Goal: Transaction & Acquisition: Purchase product/service

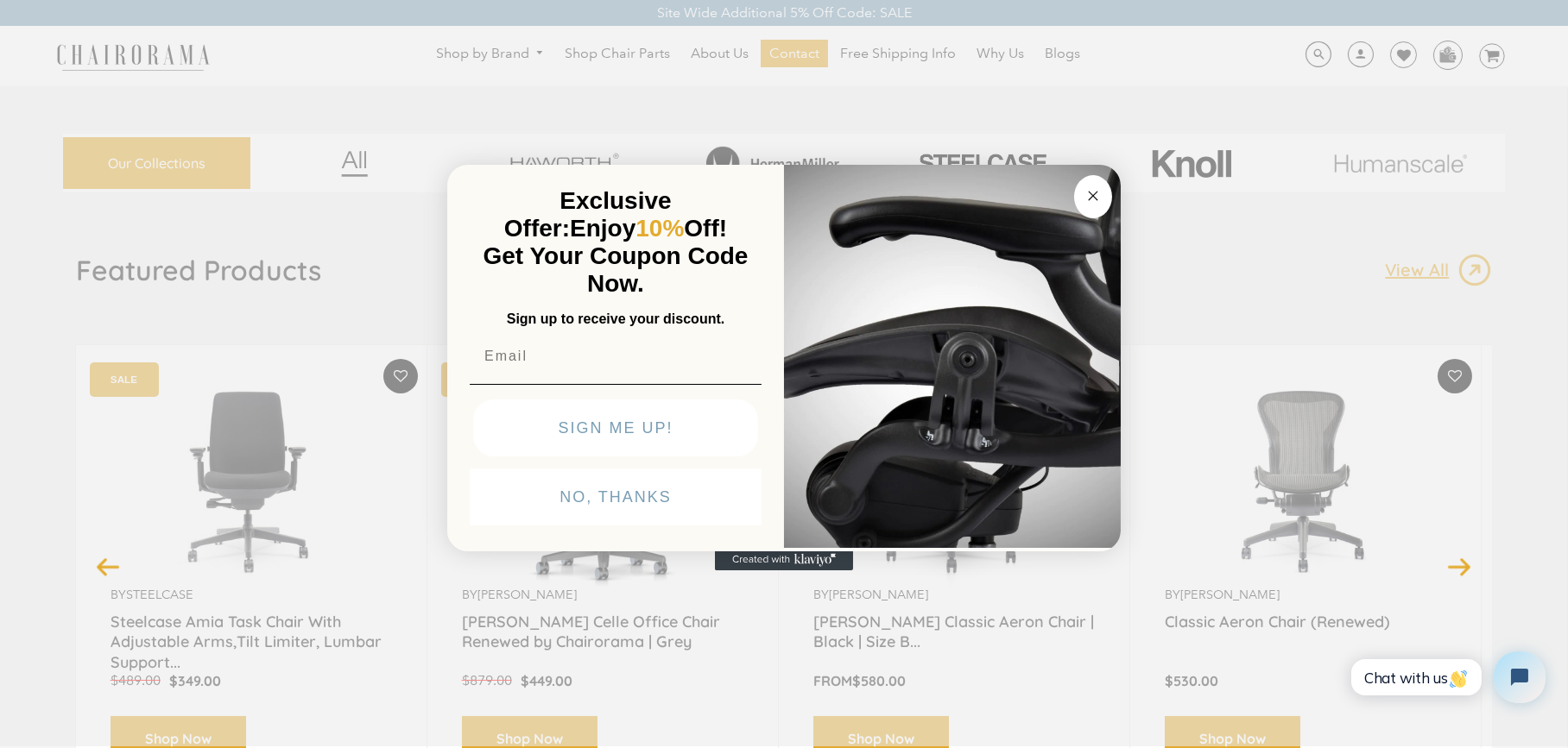
click at [1098, 186] on icon "Close dialog" at bounding box center [1094, 197] width 21 height 21
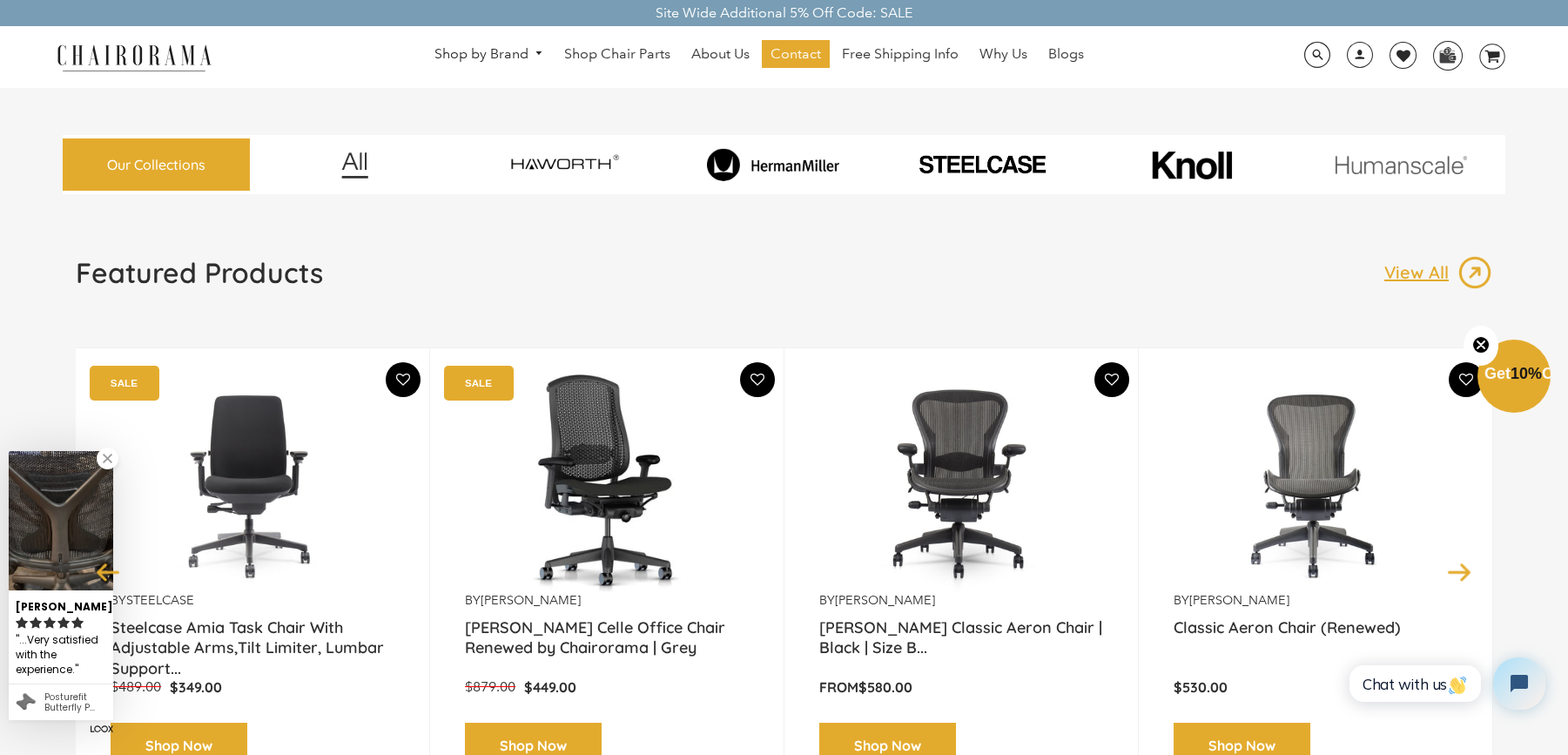
click at [971, 161] on img at bounding box center [983, 164] width 202 height 24
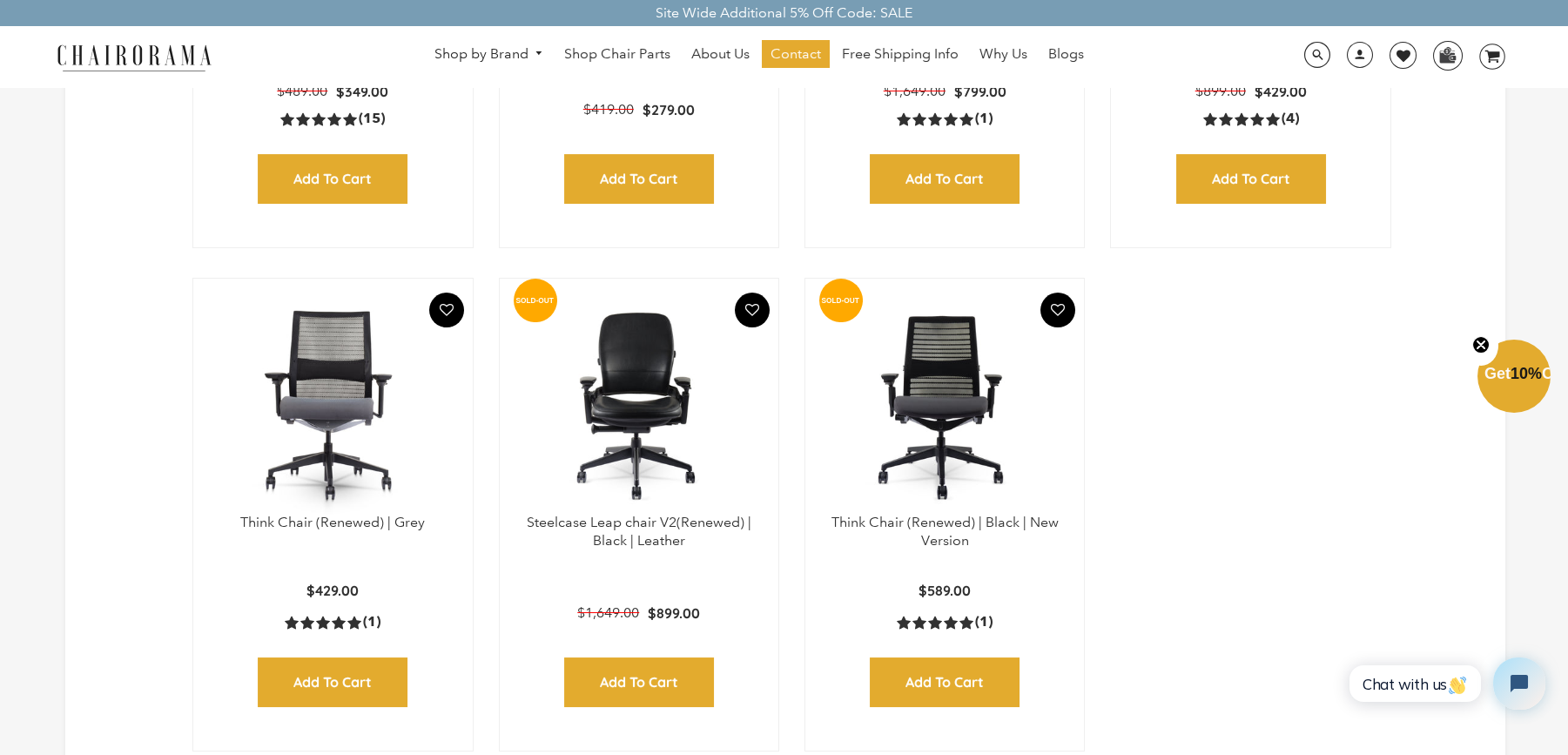
scroll to position [872, 0]
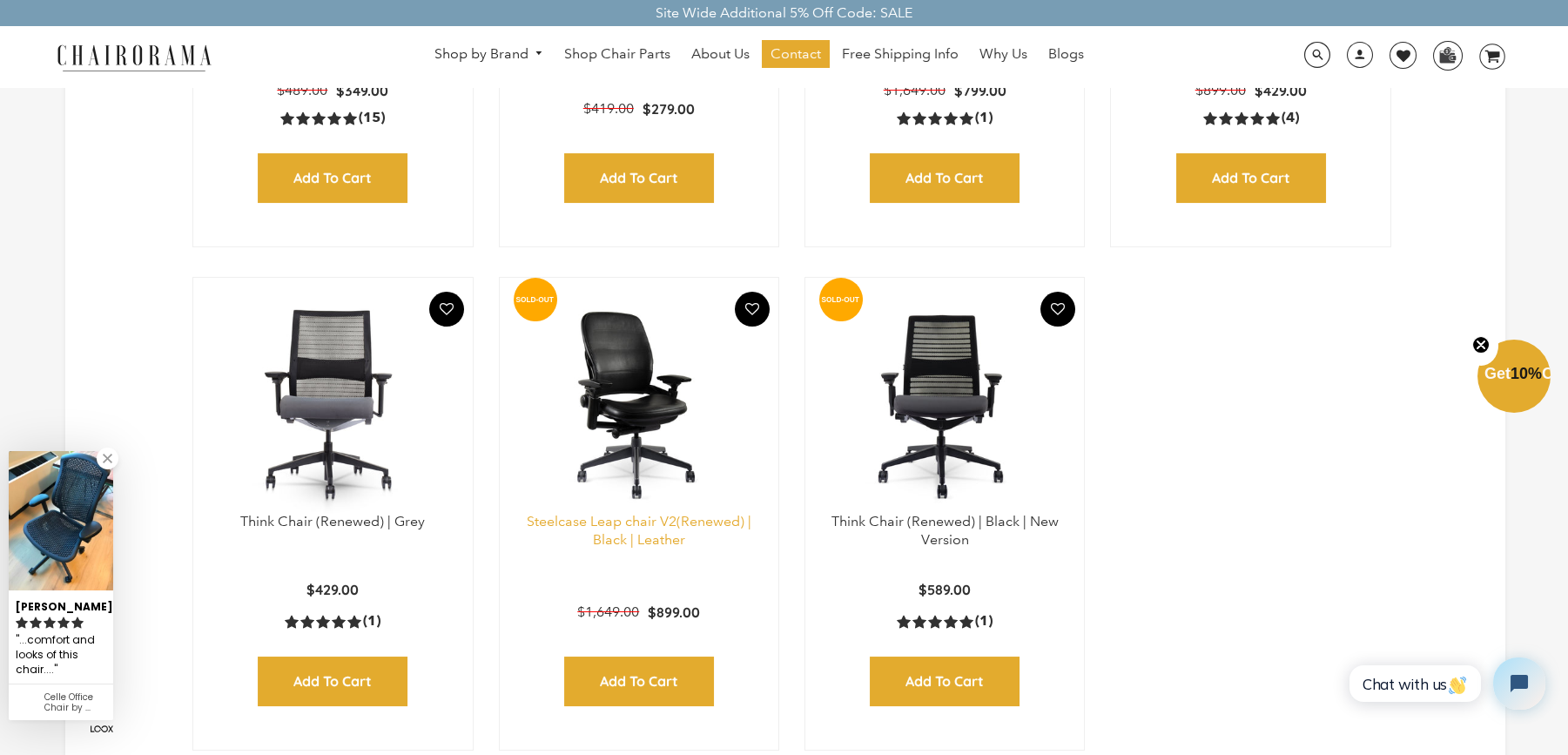
click at [610, 540] on link "Steelcase Leap chair V2(Renewed) | Black | Leather" at bounding box center [638, 531] width 224 height 35
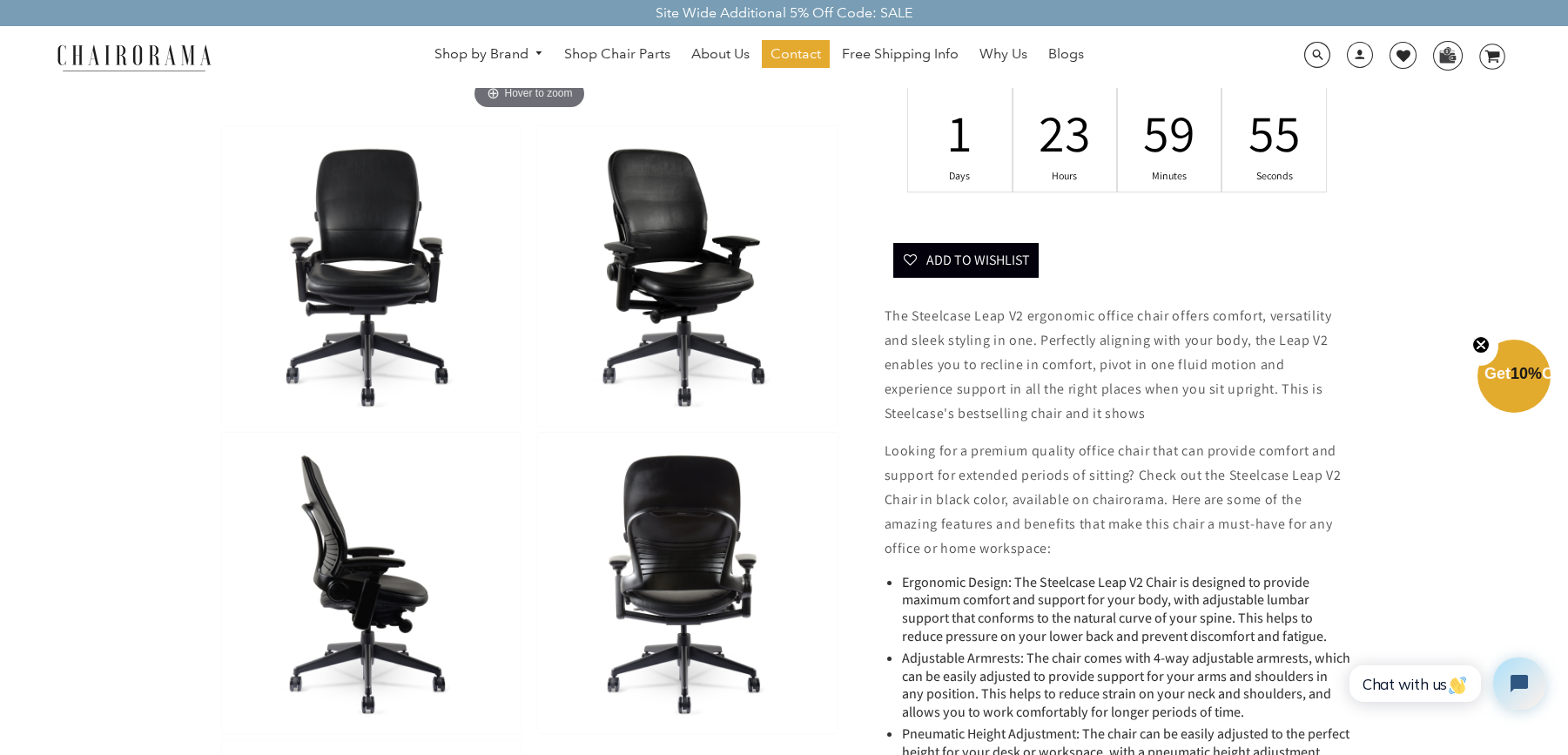
scroll to position [581, 0]
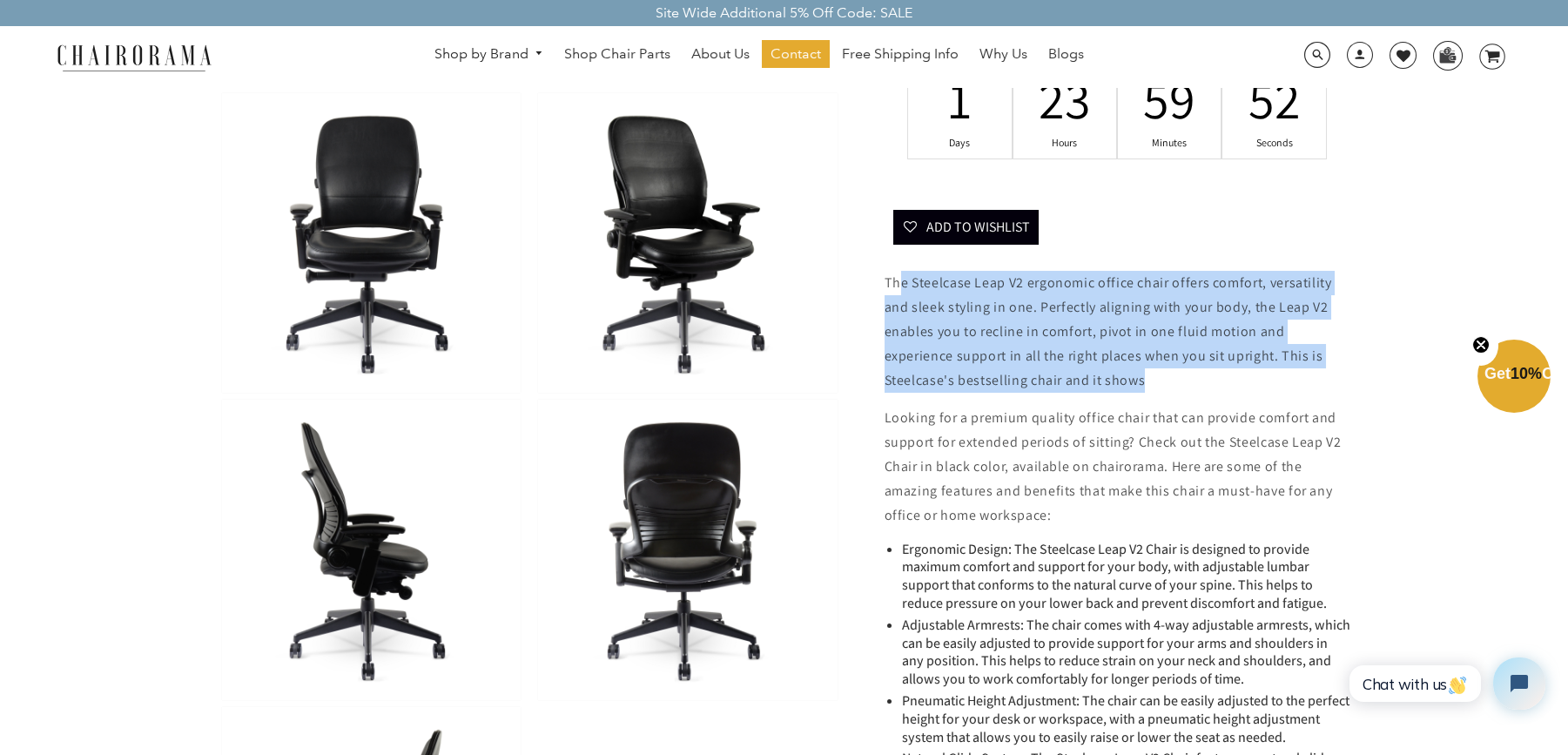
drag, startPoint x: 1171, startPoint y: 384, endPoint x: 897, endPoint y: 294, distance: 288.4
click at [897, 294] on p "The Steelcase Leap V2 ergonomic office chair offers comfort, versatility and sl…" at bounding box center [1118, 331] width 466 height 122
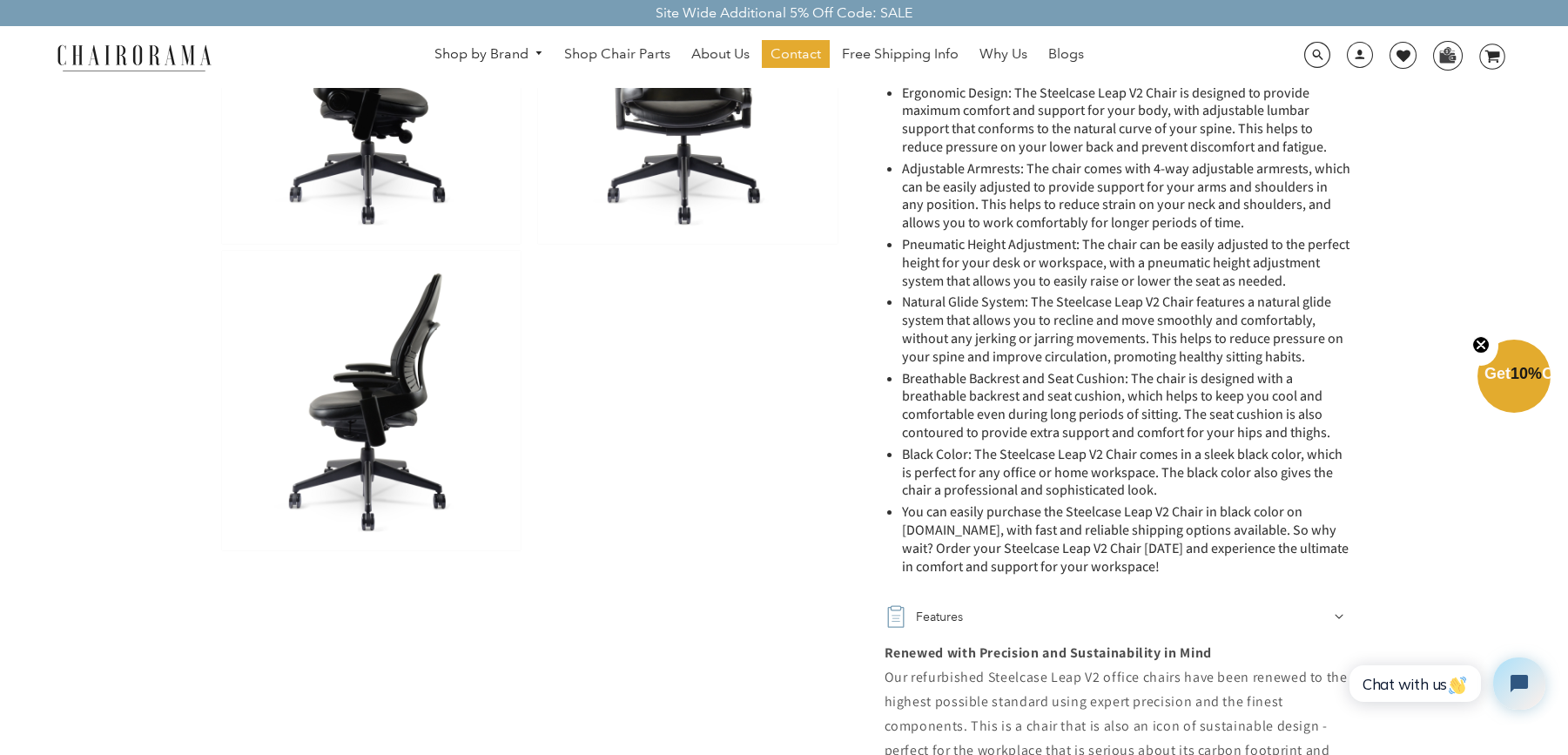
scroll to position [1161, 0]
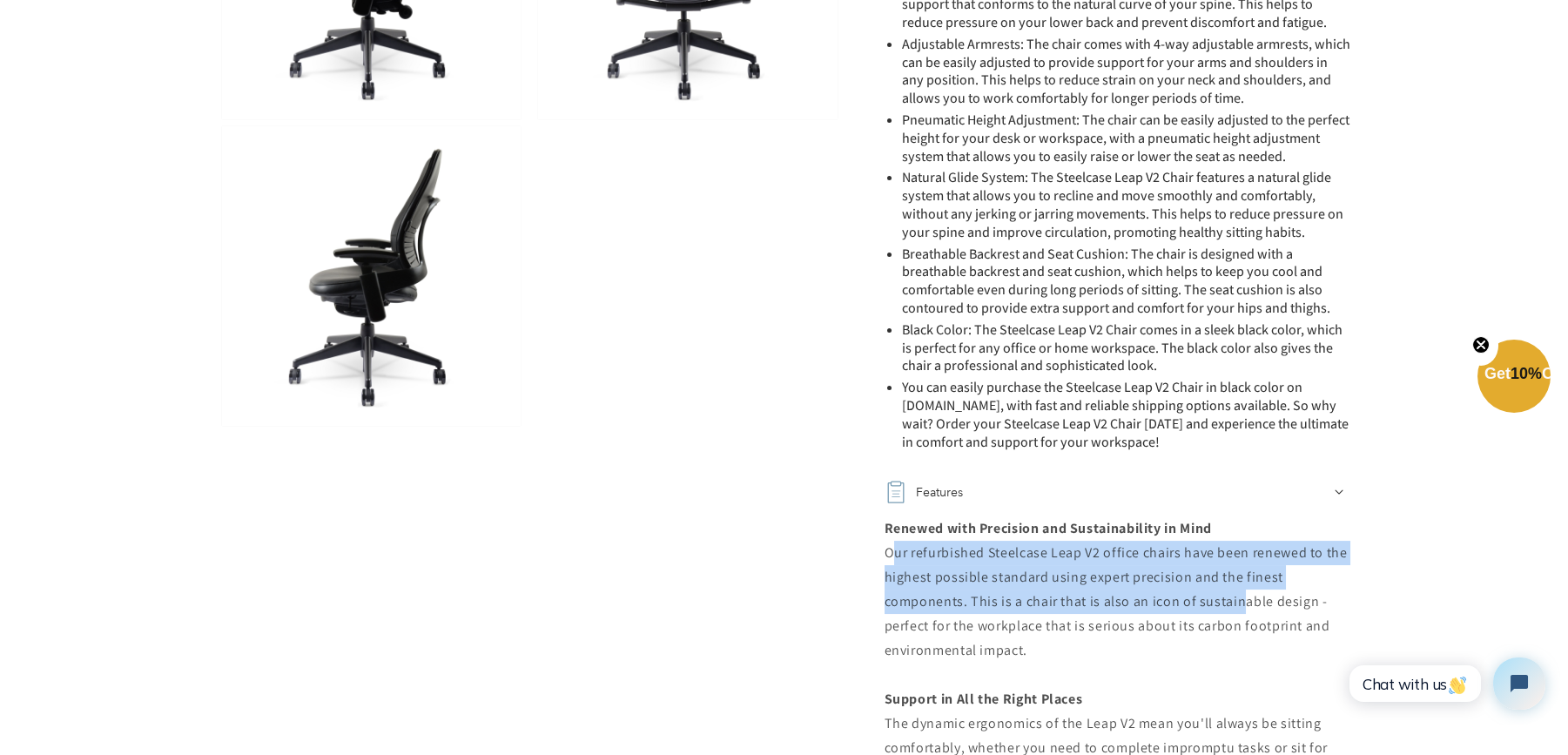
drag, startPoint x: 888, startPoint y: 558, endPoint x: 1233, endPoint y: 603, distance: 347.9
click at [1233, 603] on div "Renewed with Precision and Sustainability in Mind Our refurbished Steelcase Lea…" at bounding box center [1118, 687] width 466 height 342
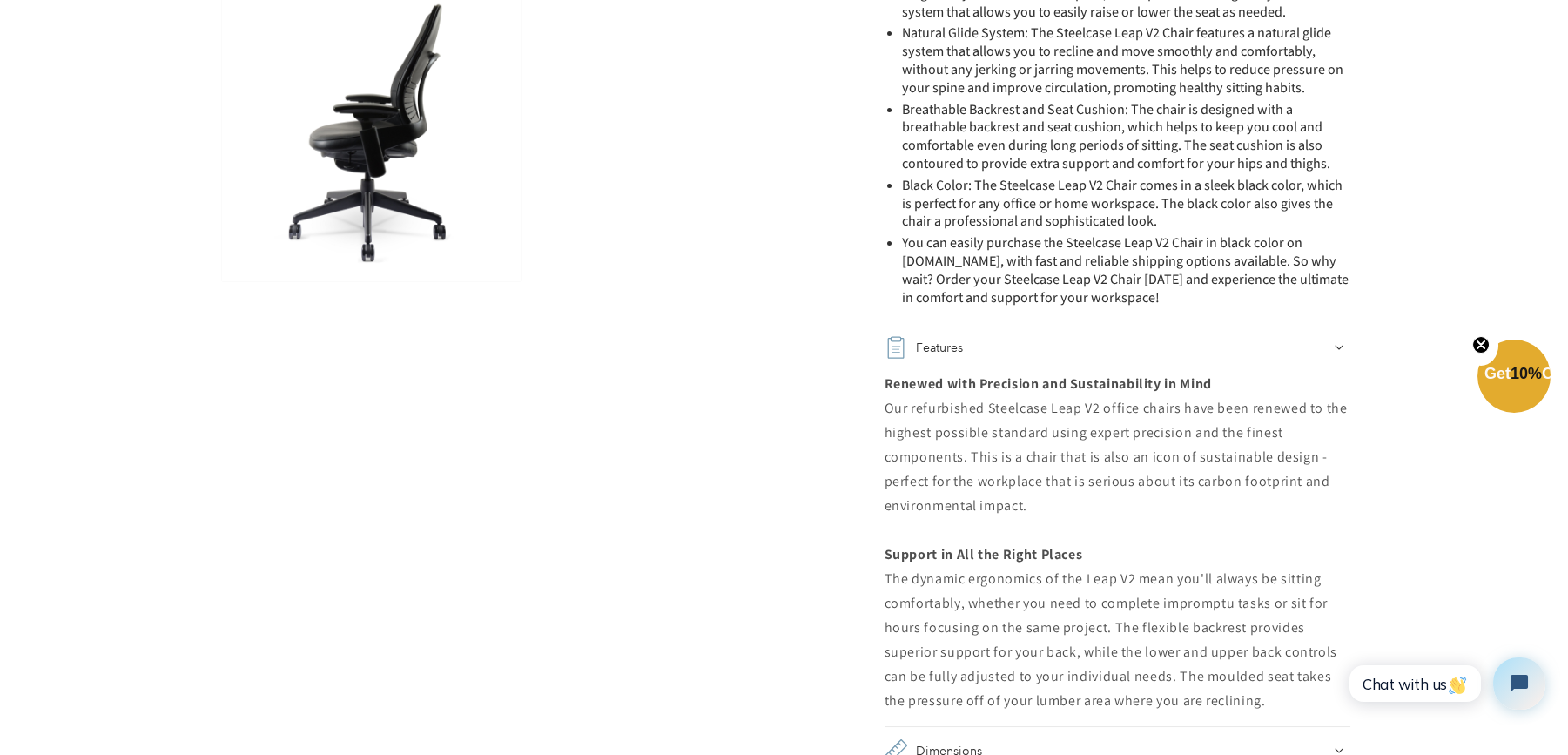
click at [1170, 584] on div "Renewed with Precision and Sustainability in Mind Our refurbished Steelcase Lea…" at bounding box center [1118, 542] width 466 height 342
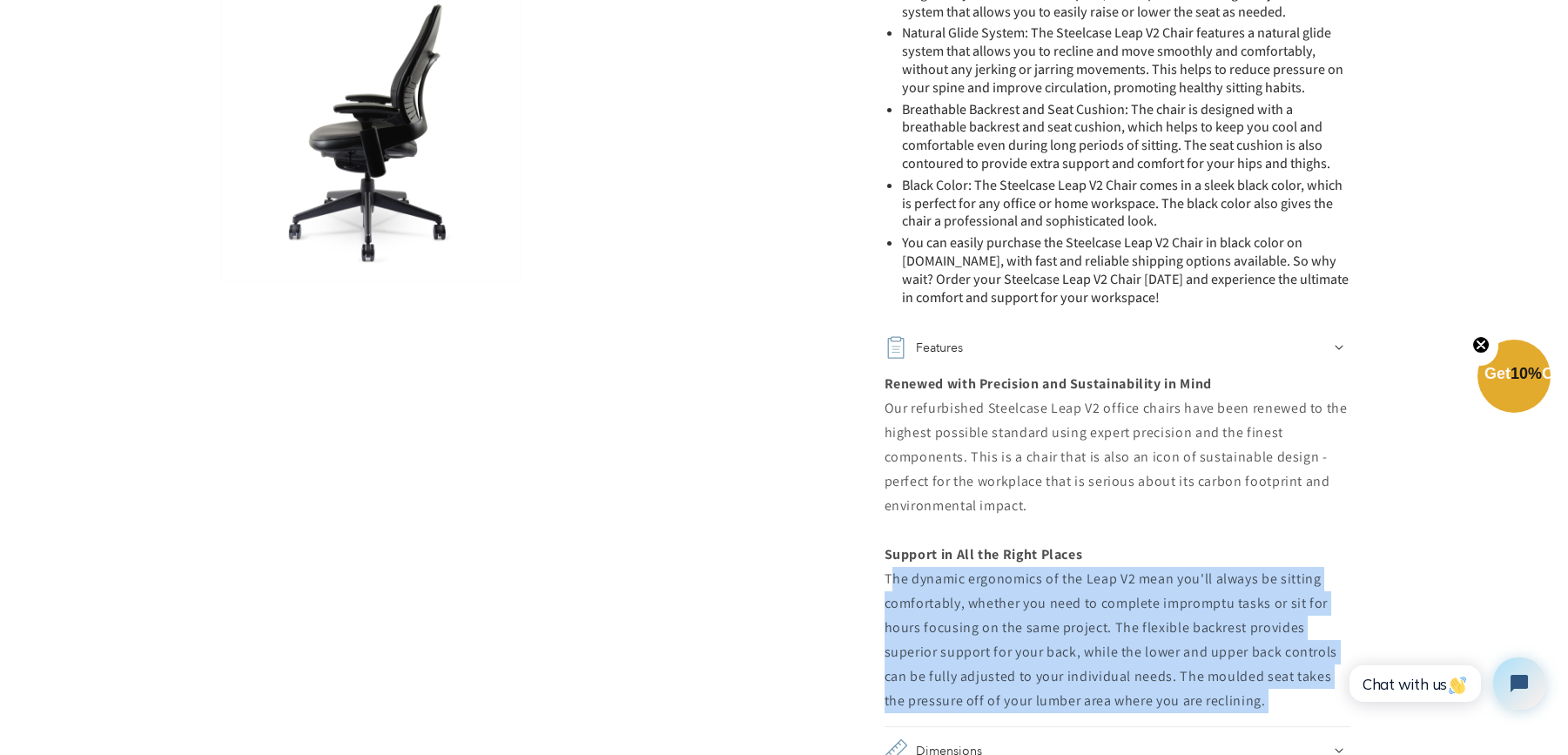
click at [1170, 584] on div "Renewed with Precision and Sustainability in Mind Our refurbished Steelcase Lea…" at bounding box center [1118, 542] width 466 height 342
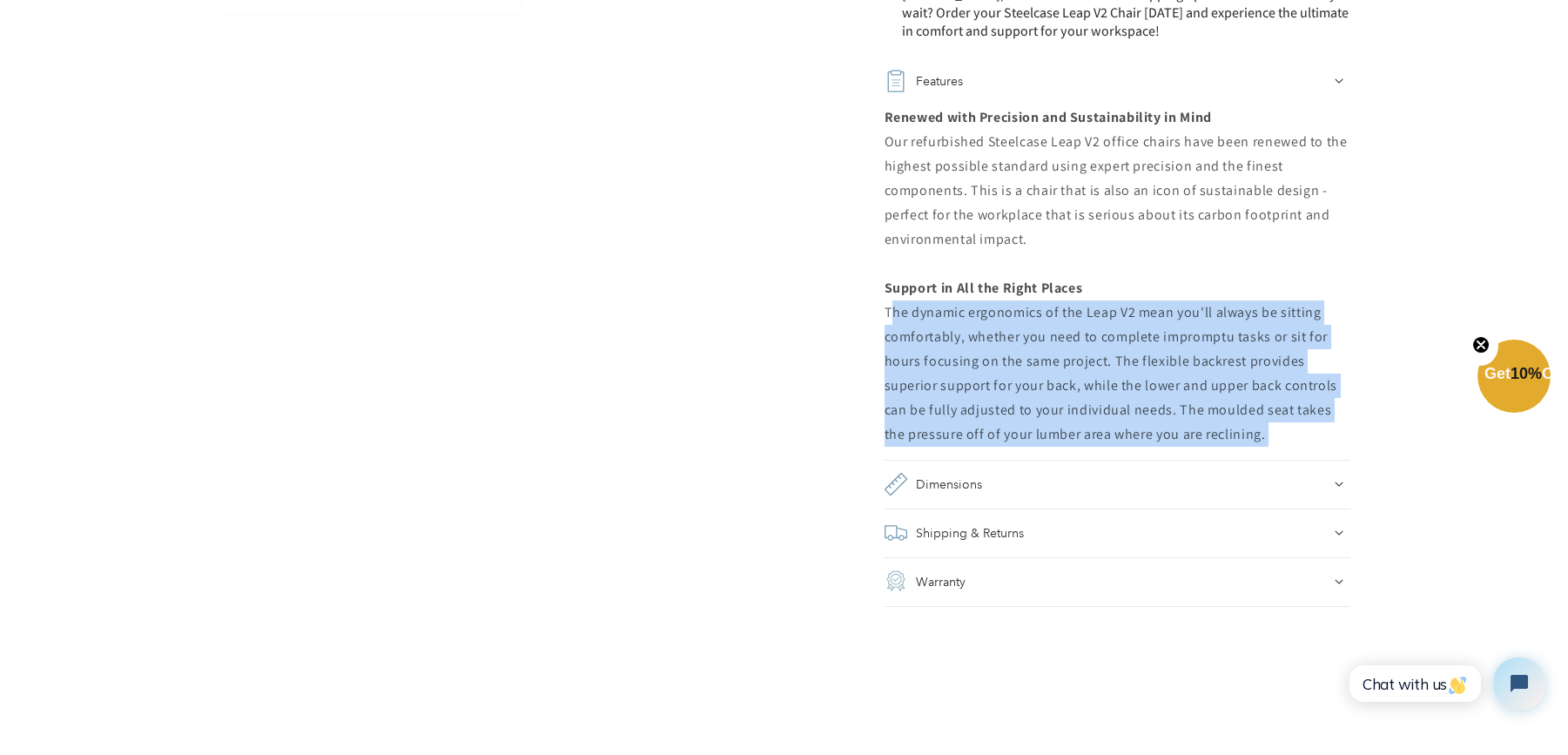
scroll to position [1597, 0]
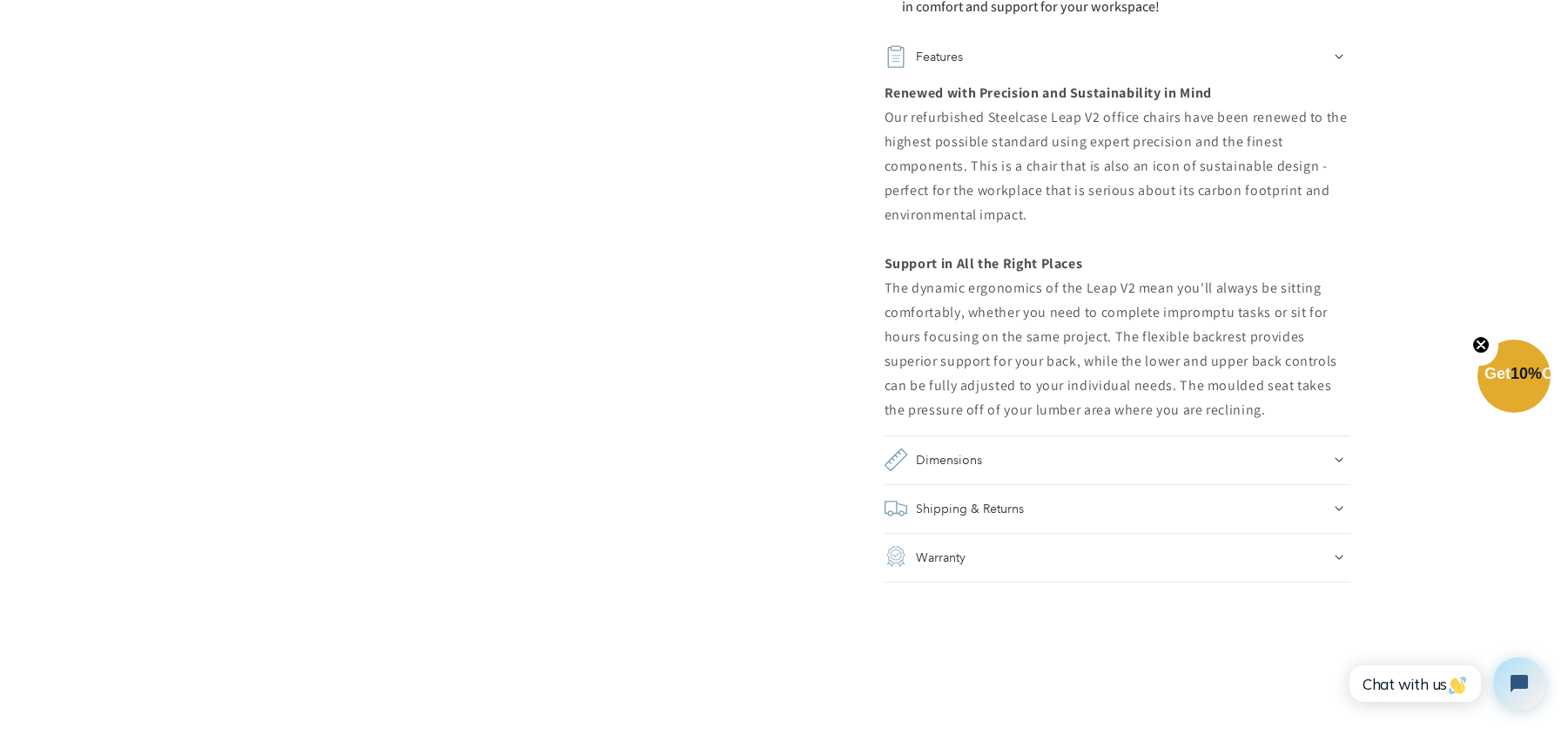
click at [1337, 557] on icon at bounding box center [1339, 558] width 8 height 5
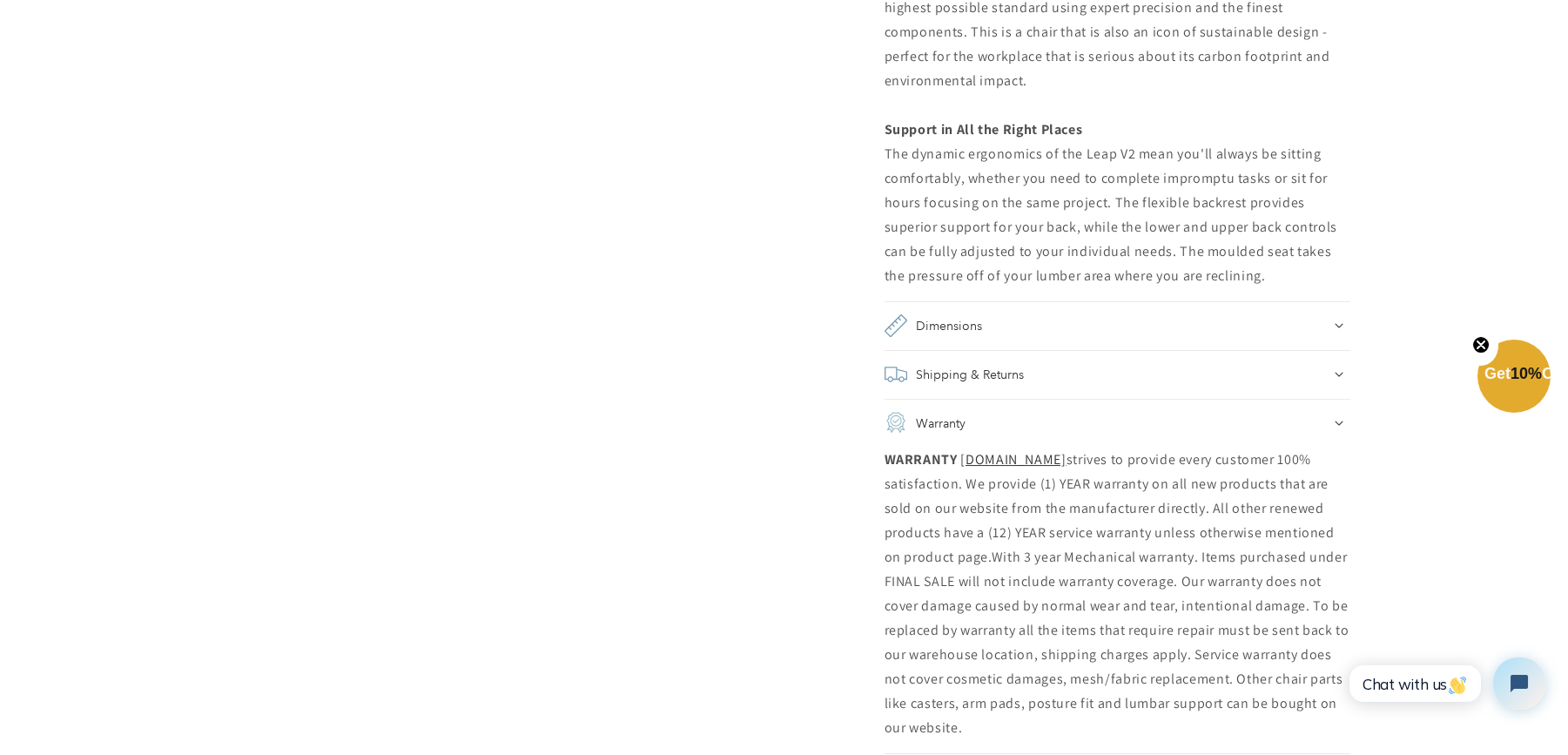
scroll to position [1742, 0]
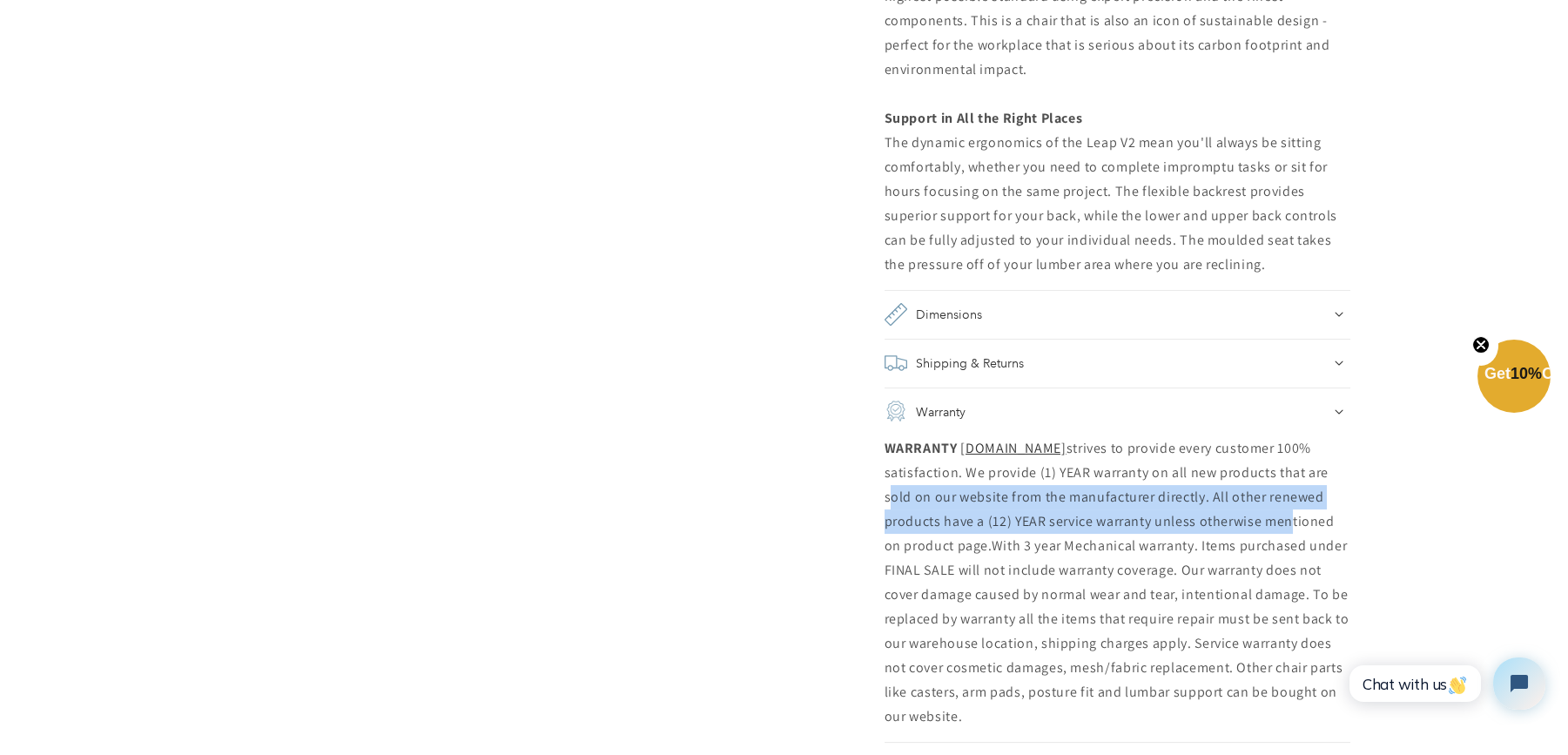
drag, startPoint x: 909, startPoint y: 499, endPoint x: 1284, endPoint y: 520, distance: 375.6
click at [1284, 520] on p "WARRANTY WWW.CHAIRORAMA.COM strives to provide every customer 100% satisfaction…" at bounding box center [1118, 583] width 466 height 293
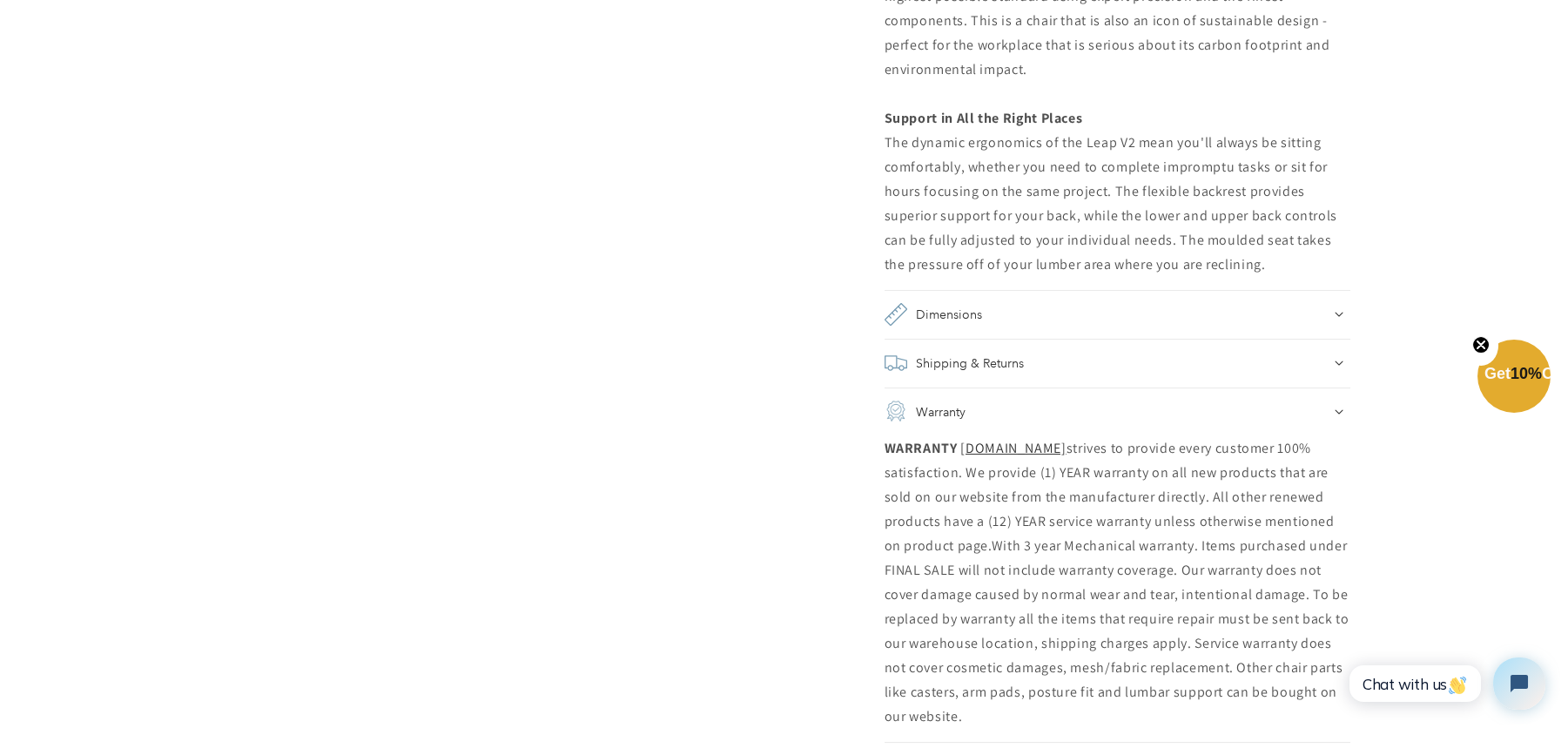
click at [1133, 538] on p "WARRANTY WWW.CHAIRORAMA.COM strives to provide every customer 100% satisfaction…" at bounding box center [1118, 583] width 466 height 293
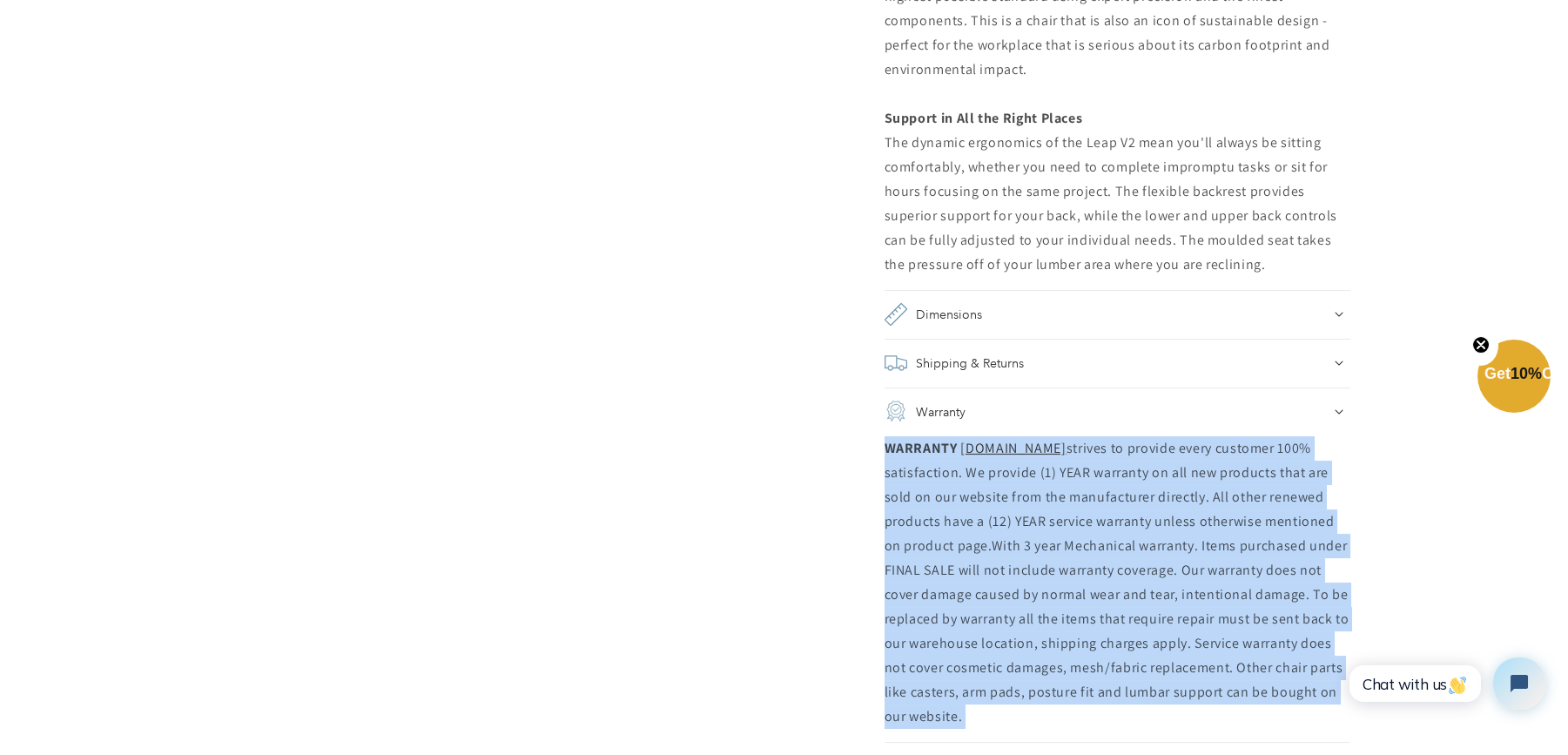
click at [1133, 538] on p "WARRANTY WWW.CHAIRORAMA.COM strives to provide every customer 100% satisfaction…" at bounding box center [1118, 583] width 466 height 293
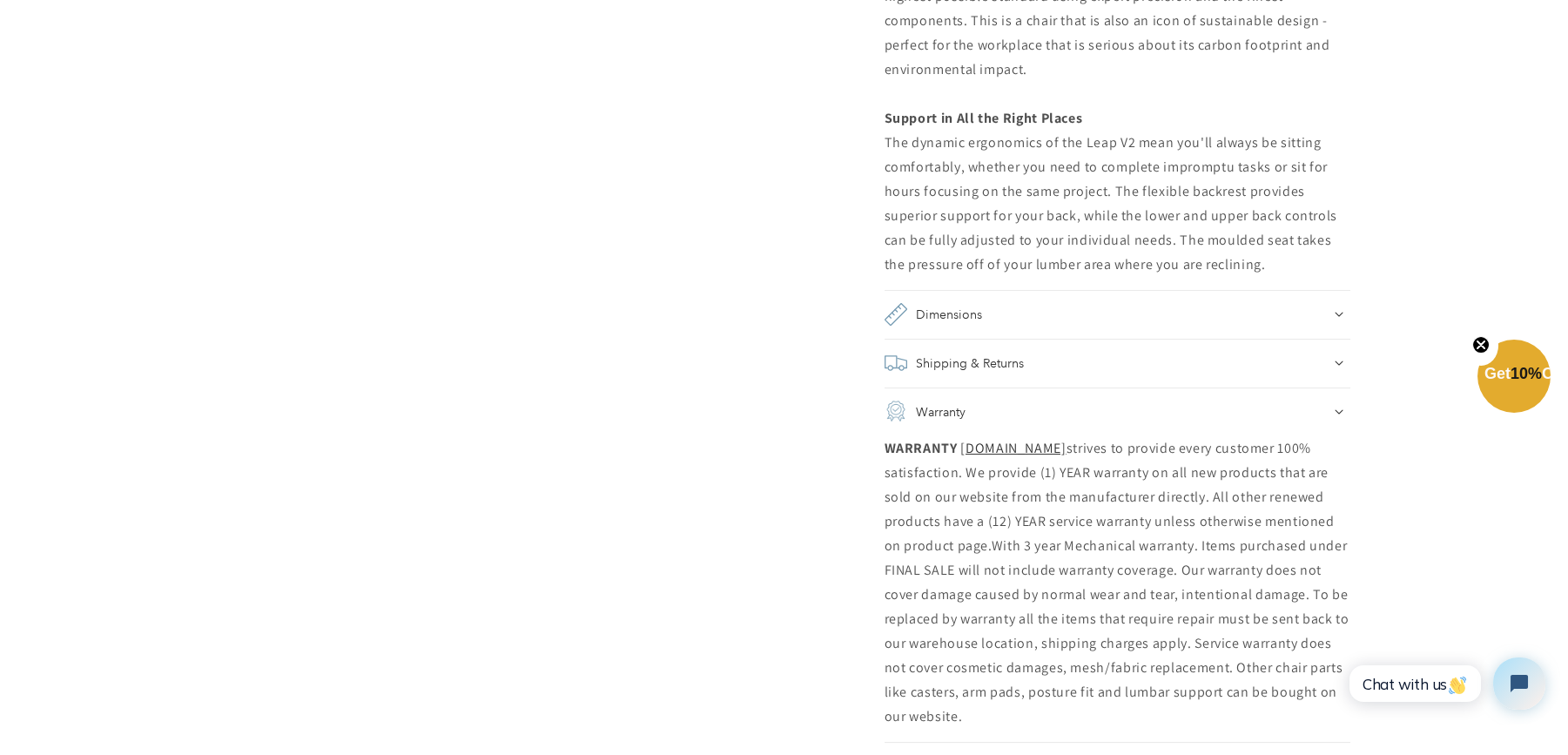
click at [992, 569] on p "WARRANTY WWW.CHAIRORAMA.COM strives to provide every customer 100% satisfaction…" at bounding box center [1118, 583] width 466 height 293
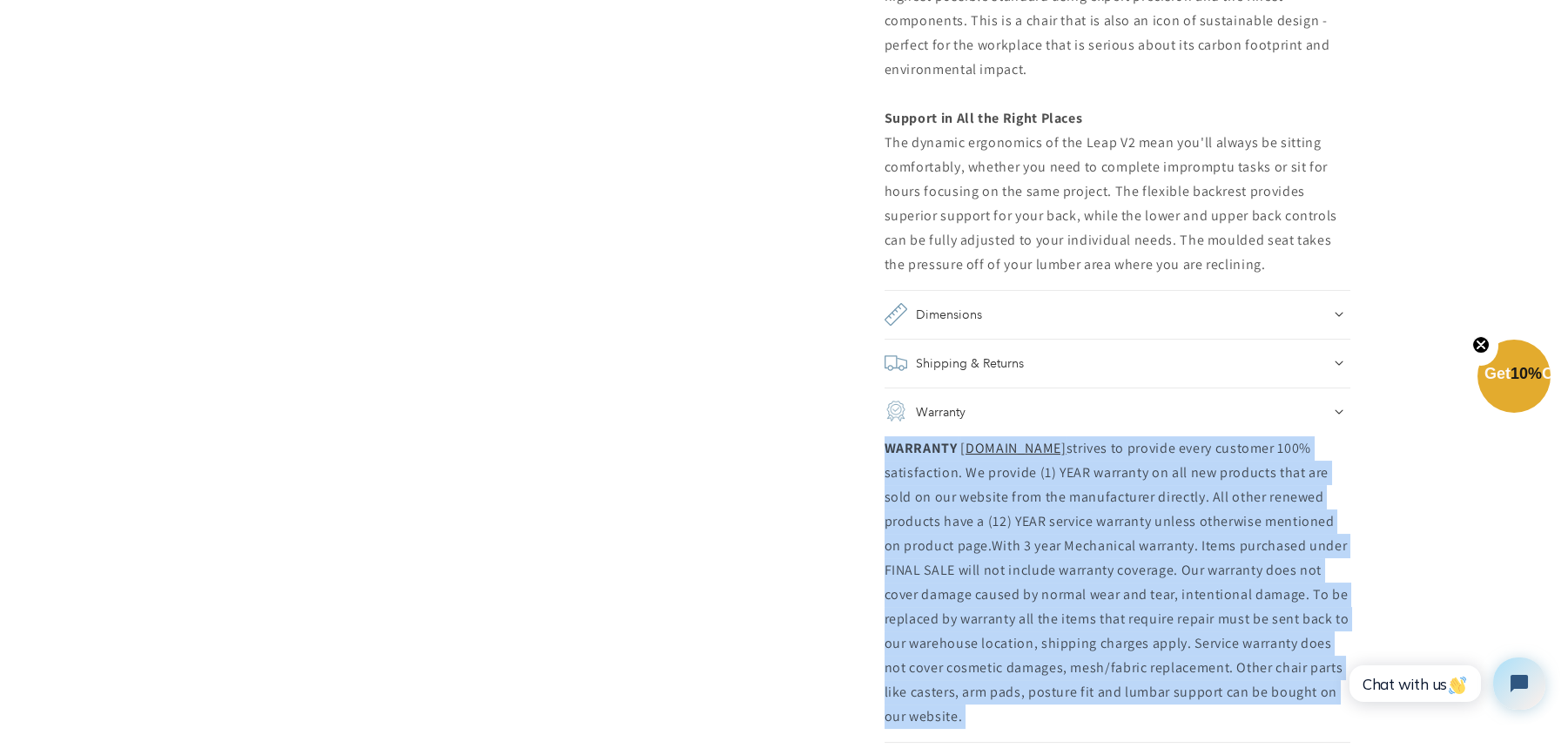
click at [992, 569] on p "WARRANTY WWW.CHAIRORAMA.COM strives to provide every customer 100% satisfaction…" at bounding box center [1118, 583] width 466 height 293
click at [1294, 565] on p "WARRANTY WWW.CHAIRORAMA.COM strives to provide every customer 100% satisfaction…" at bounding box center [1118, 583] width 466 height 293
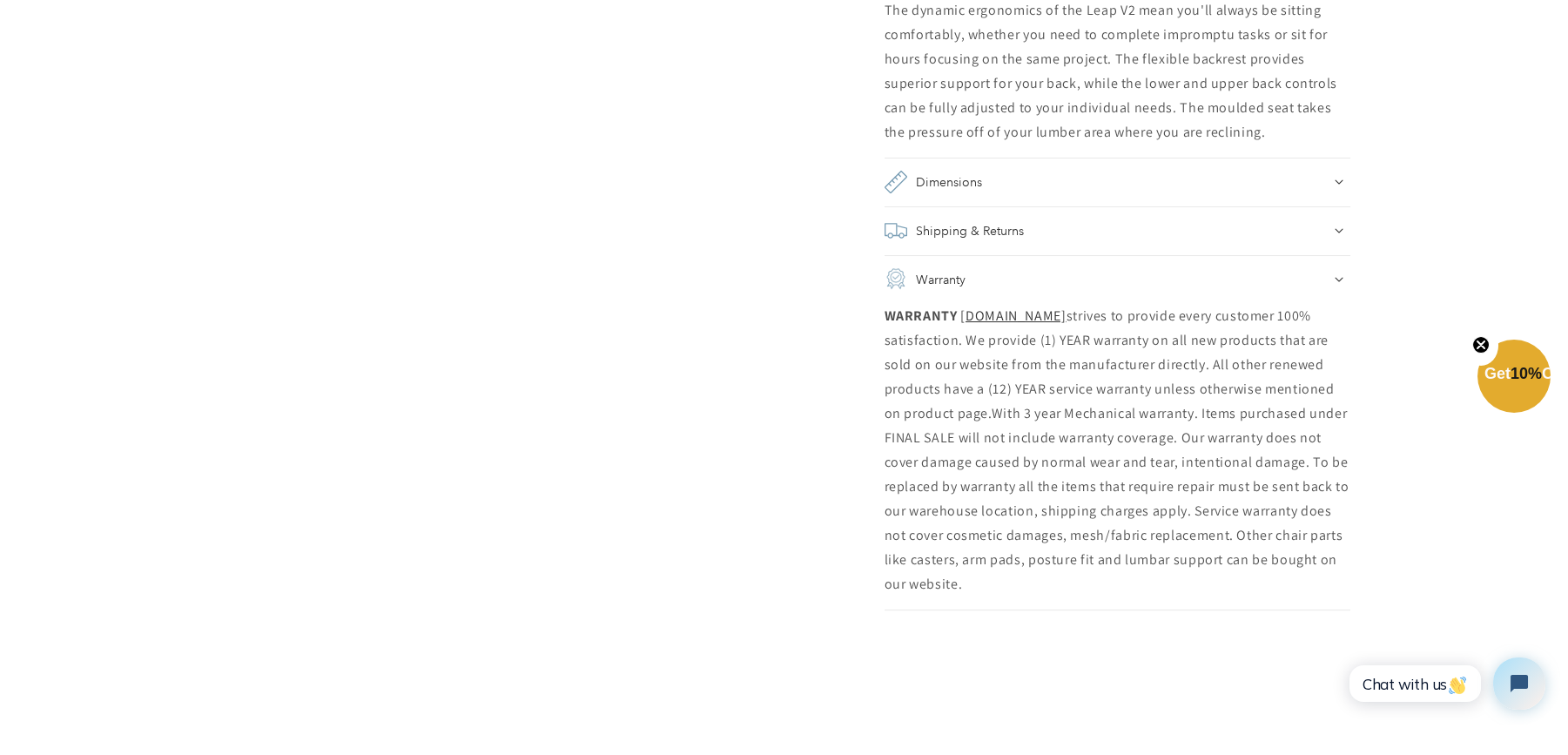
scroll to position [1888, 0]
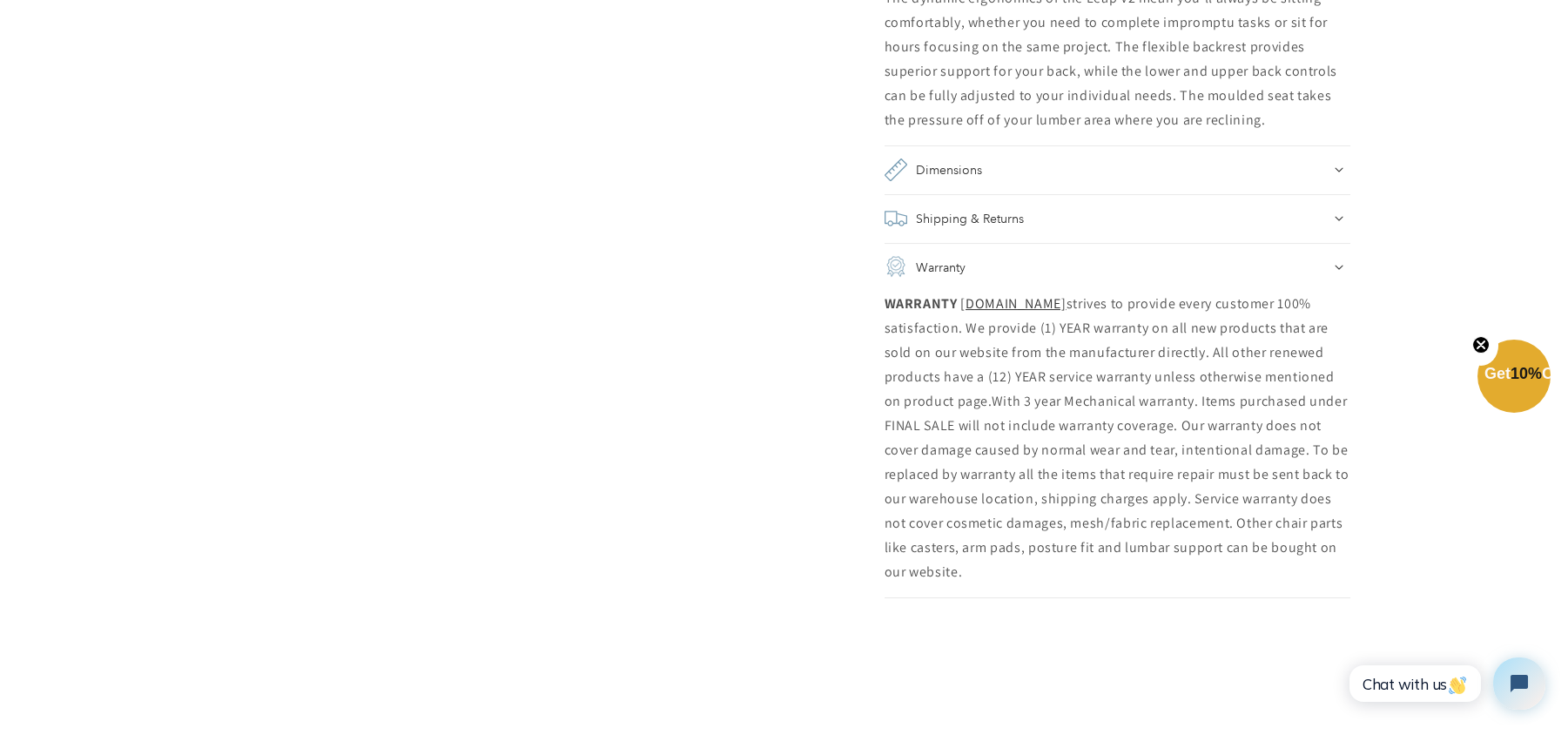
drag, startPoint x: 887, startPoint y: 498, endPoint x: 1317, endPoint y: 569, distance: 435.8
click at [1317, 569] on p "WARRANTY WWW.CHAIRORAMA.COM strives to provide every customer 100% satisfaction…" at bounding box center [1118, 438] width 466 height 293
click at [1206, 544] on p "WARRANTY WWW.CHAIRORAMA.COM strives to provide every customer 100% satisfaction…" at bounding box center [1118, 438] width 466 height 293
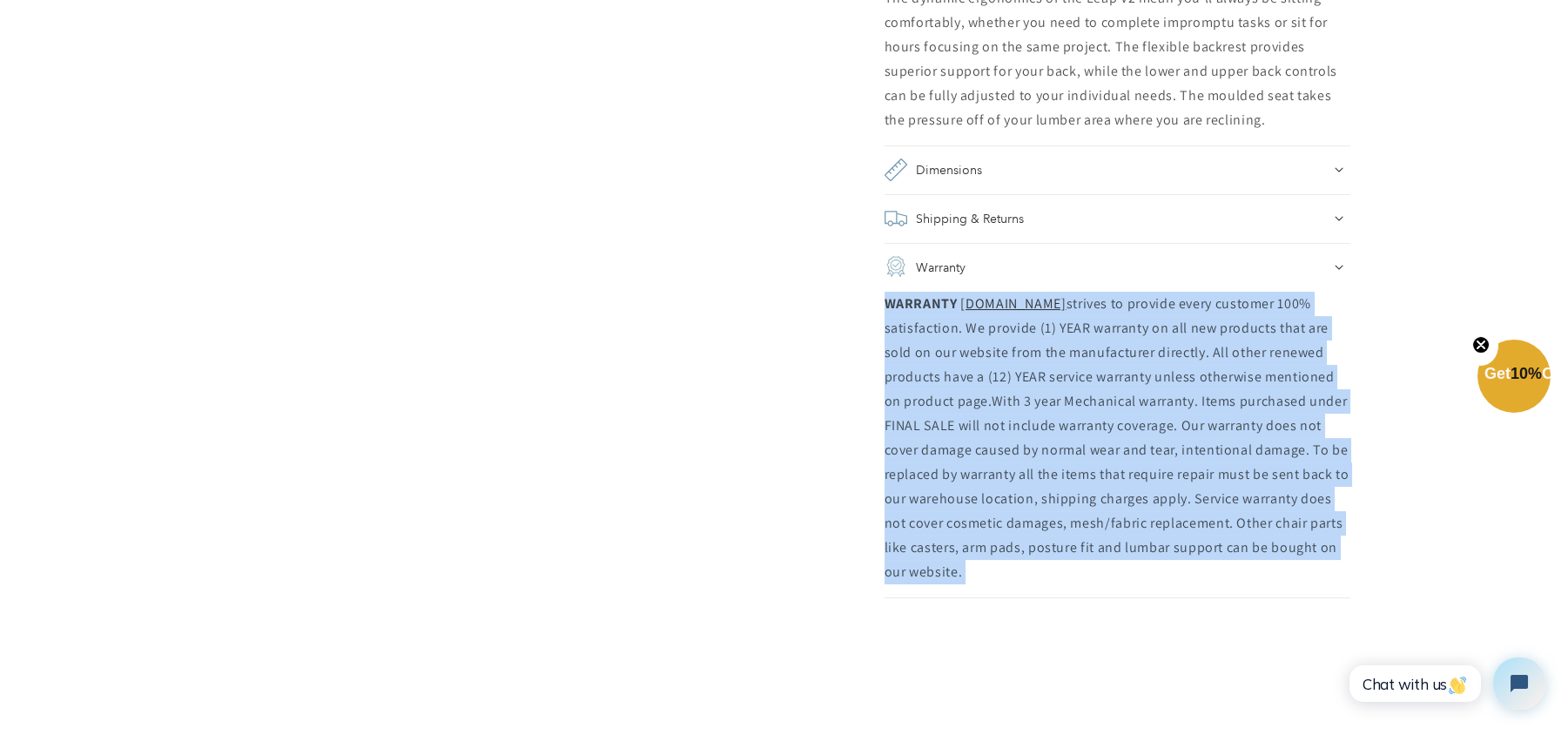
click at [1206, 544] on p "WARRANTY WWW.CHAIRORAMA.COM strives to provide every customer 100% satisfaction…" at bounding box center [1118, 438] width 466 height 293
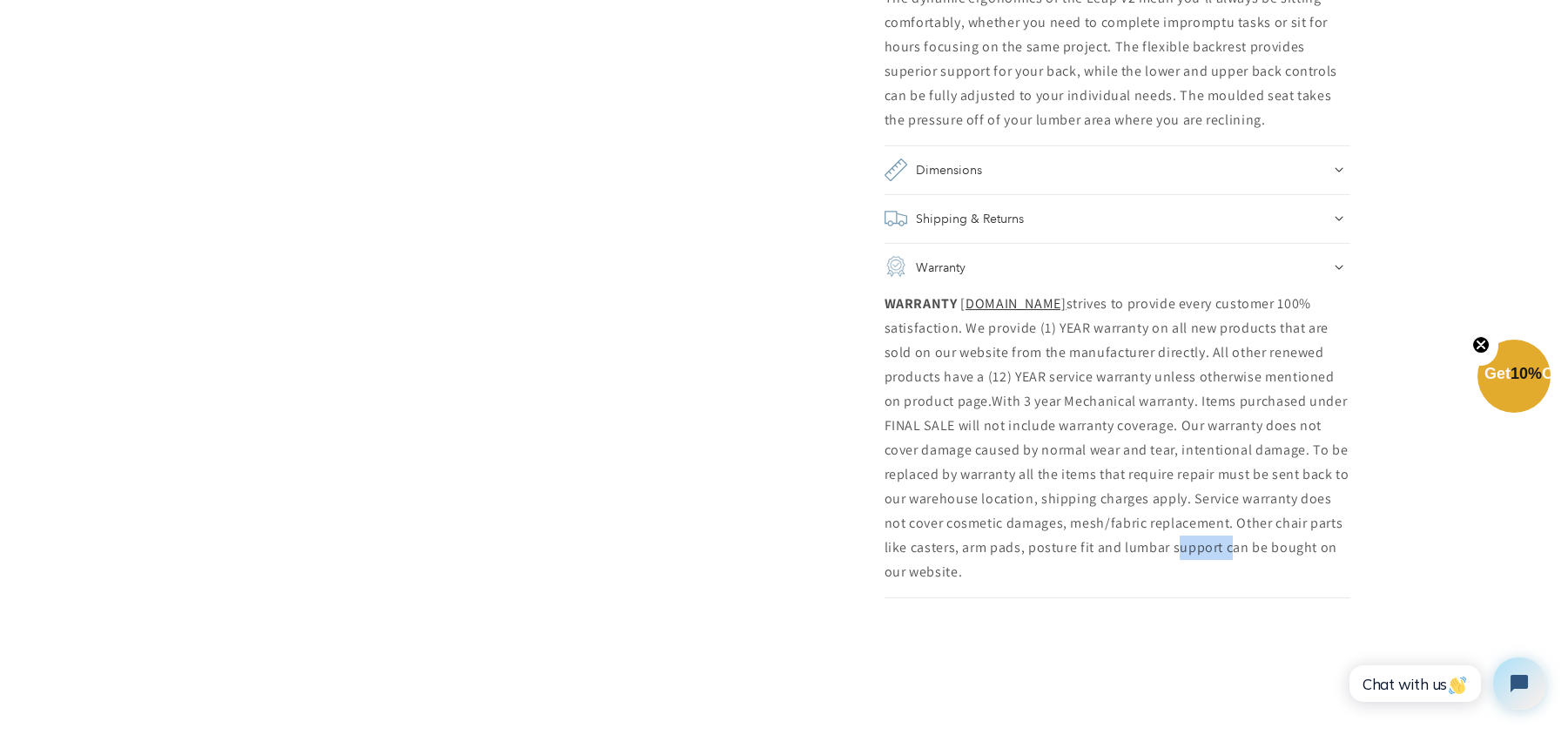
click at [1206, 544] on p "WARRANTY WWW.CHAIRORAMA.COM strives to provide every customer 100% satisfaction…" at bounding box center [1118, 438] width 466 height 293
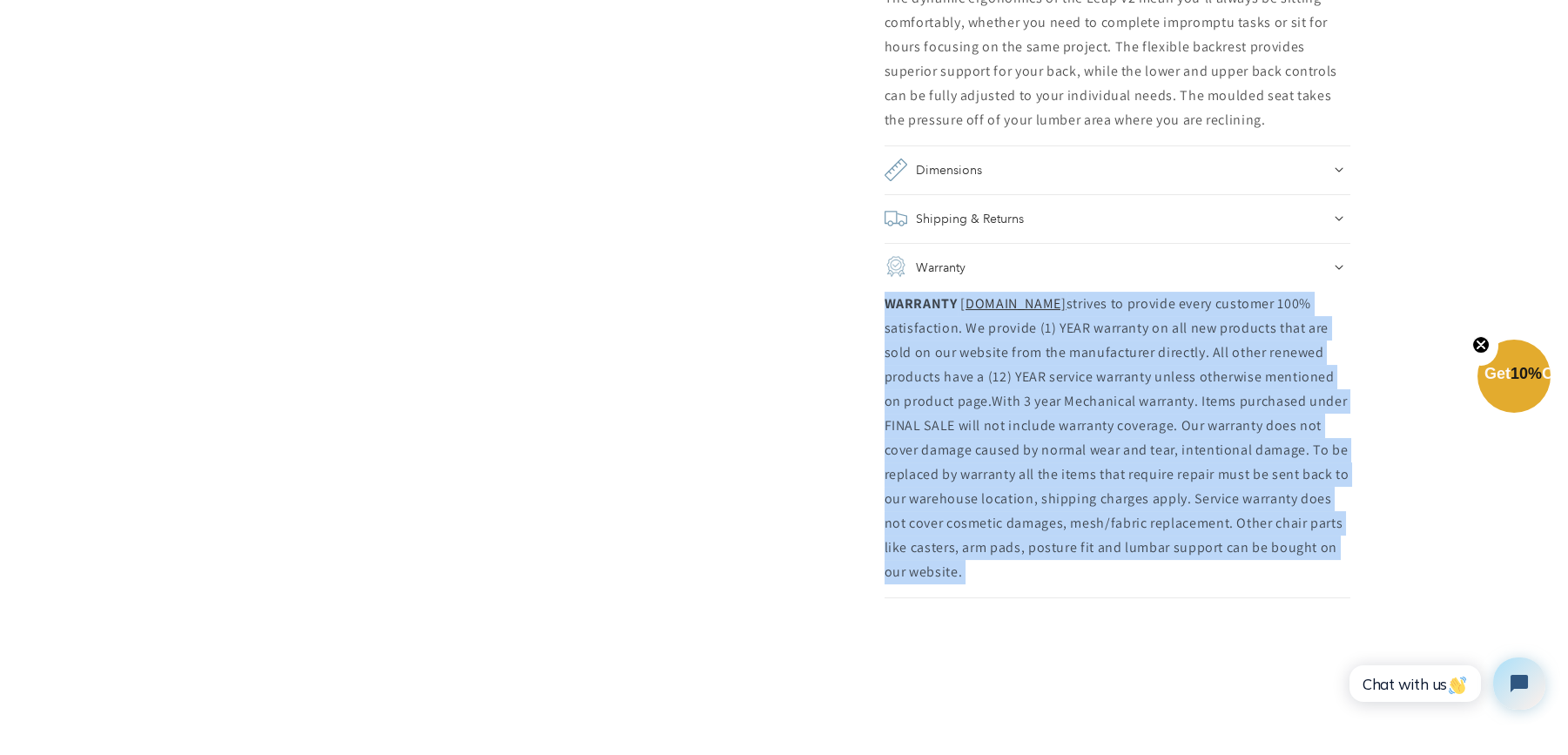
click at [1206, 544] on p "WARRANTY WWW.CHAIRORAMA.COM strives to provide every customer 100% satisfaction…" at bounding box center [1118, 438] width 466 height 293
click at [1204, 543] on p "WARRANTY WWW.CHAIRORAMA.COM strives to provide every customer 100% satisfaction…" at bounding box center [1118, 438] width 466 height 293
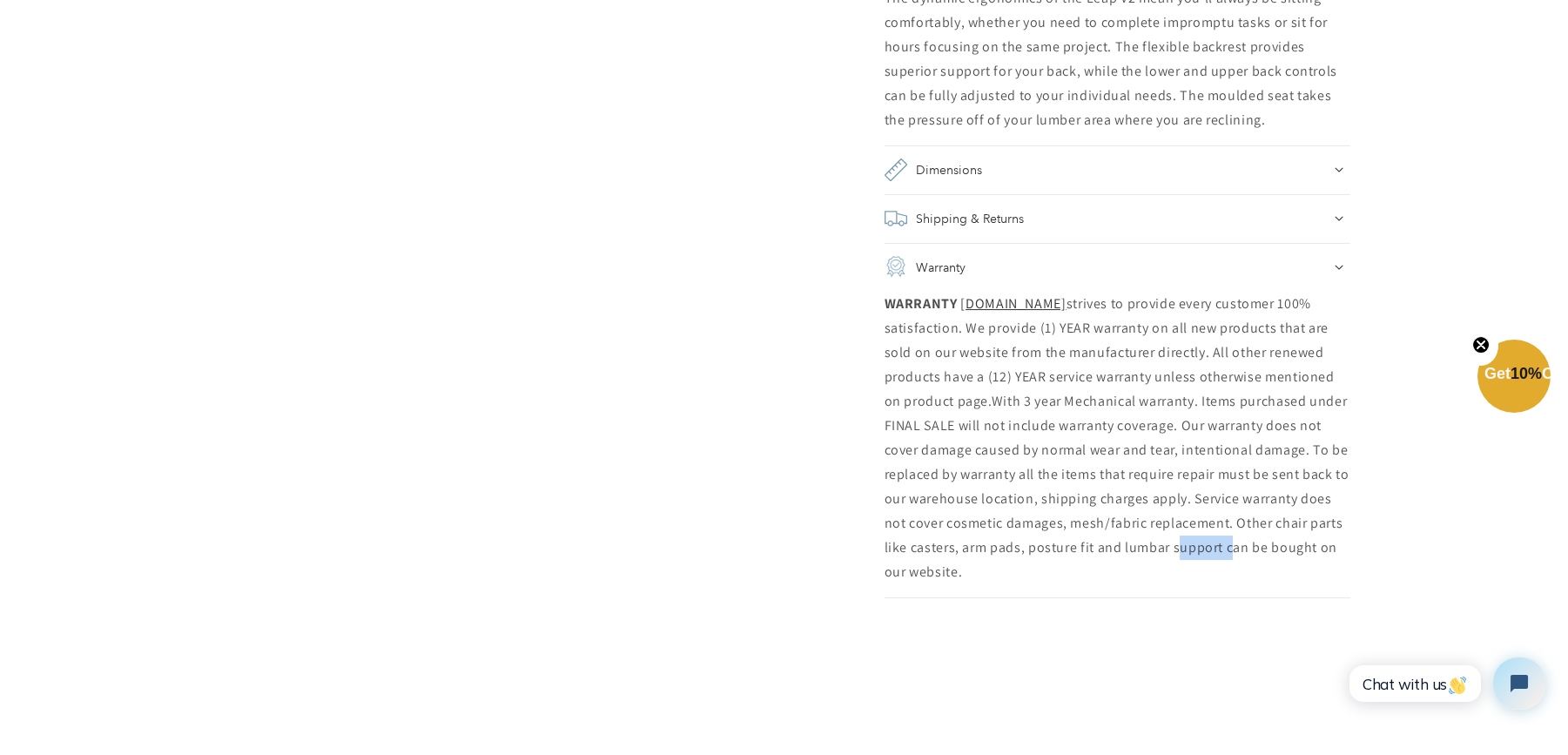
click at [1204, 543] on p "WARRANTY WWW.CHAIRORAMA.COM strives to provide every customer 100% satisfaction…" at bounding box center [1118, 438] width 466 height 293
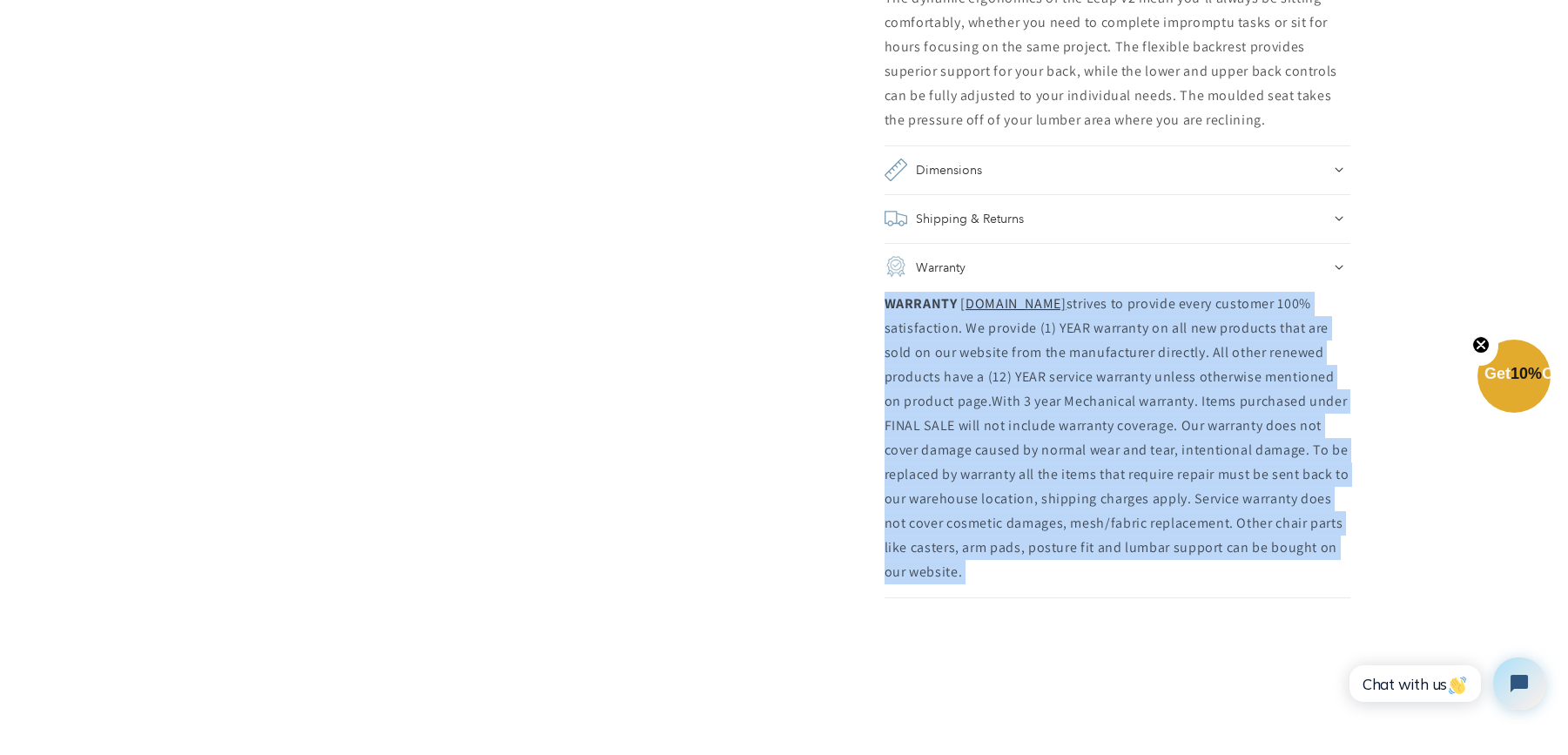
click at [1204, 543] on p "WARRANTY WWW.CHAIRORAMA.COM strives to provide every customer 100% satisfaction…" at bounding box center [1118, 438] width 466 height 293
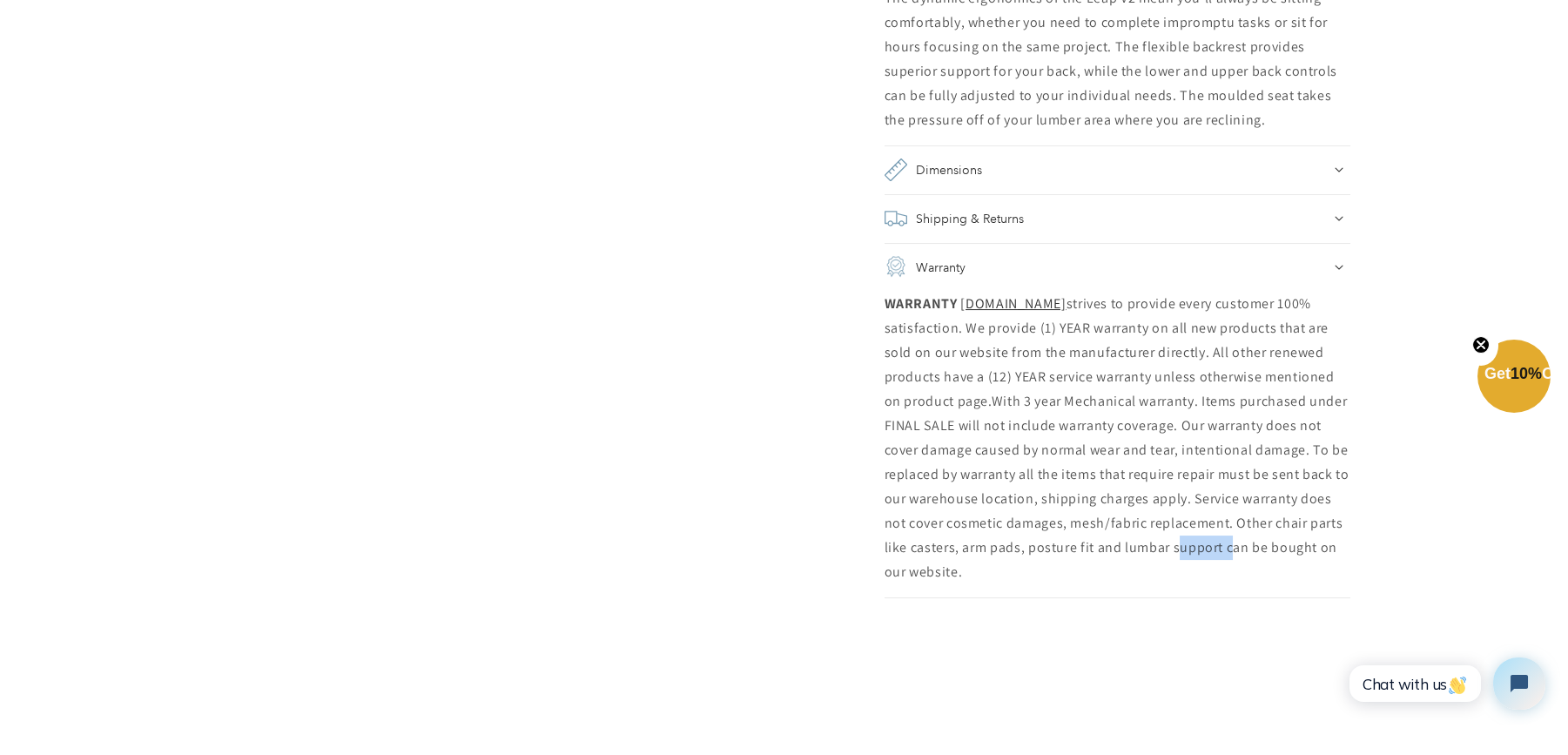
click at [1204, 543] on p "WARRANTY WWW.CHAIRORAMA.COM strives to provide every customer 100% satisfaction…" at bounding box center [1118, 438] width 466 height 293
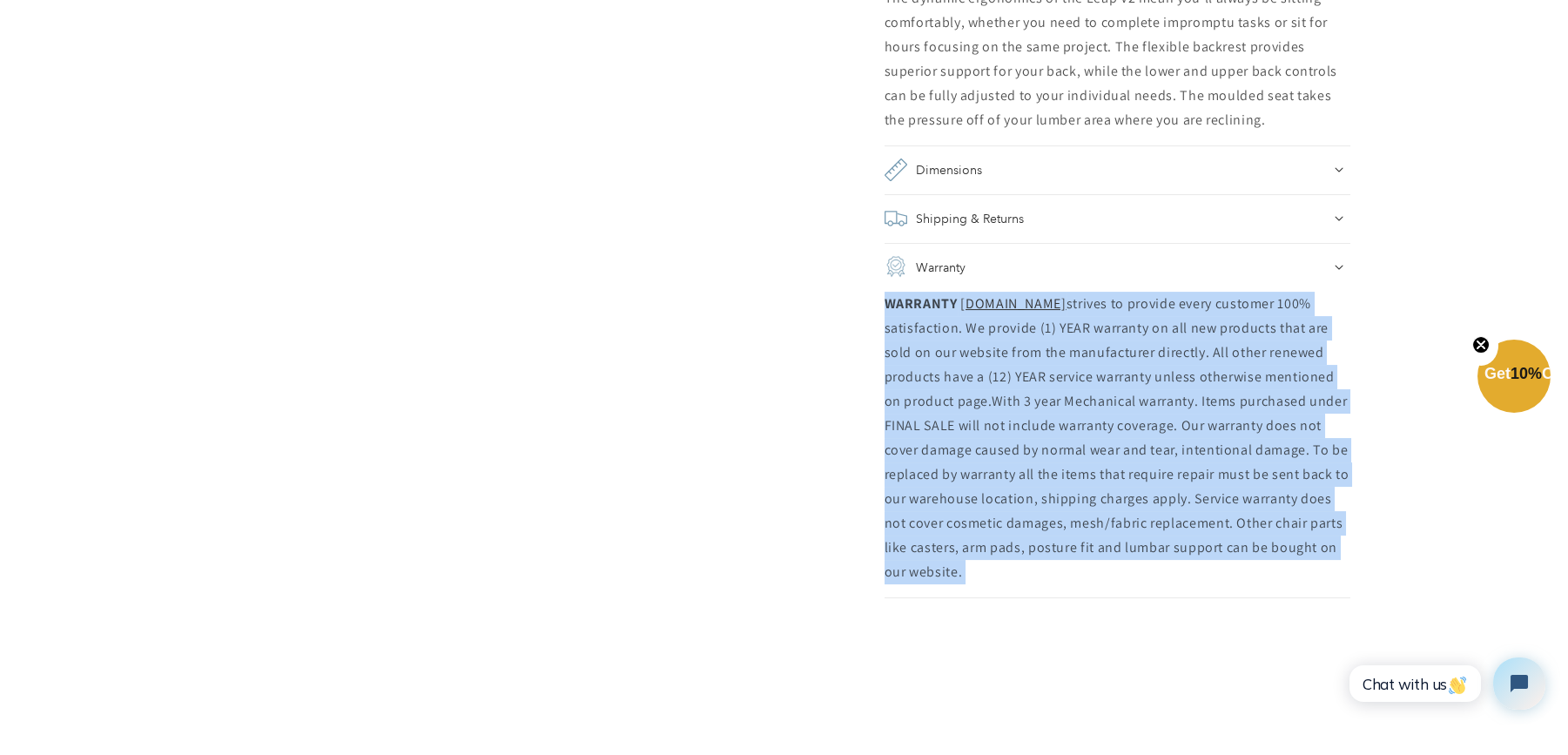
click at [1204, 543] on p "WARRANTY WWW.CHAIRORAMA.COM strives to provide every customer 100% satisfaction…" at bounding box center [1118, 438] width 466 height 293
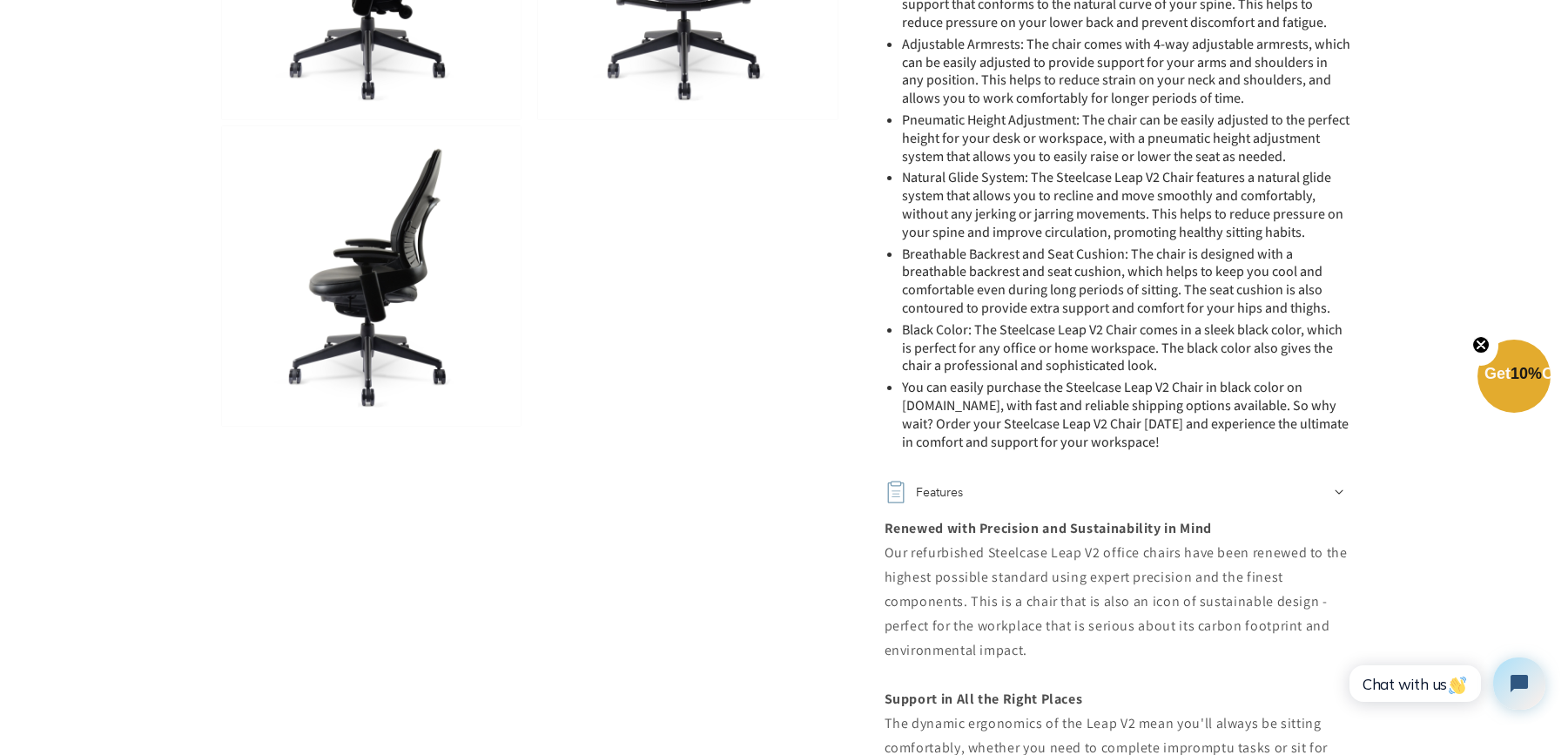
scroll to position [1307, 0]
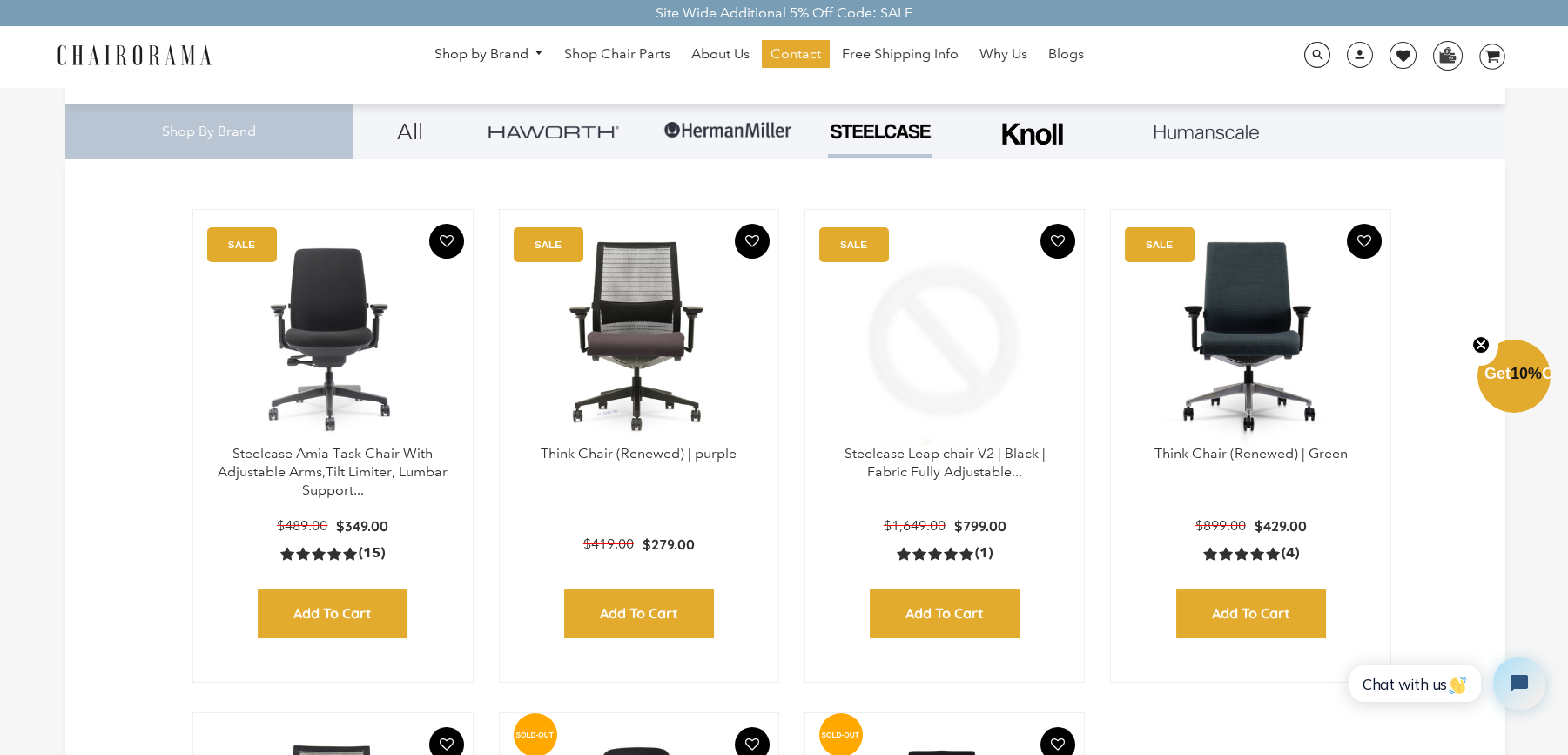
scroll to position [581, 0]
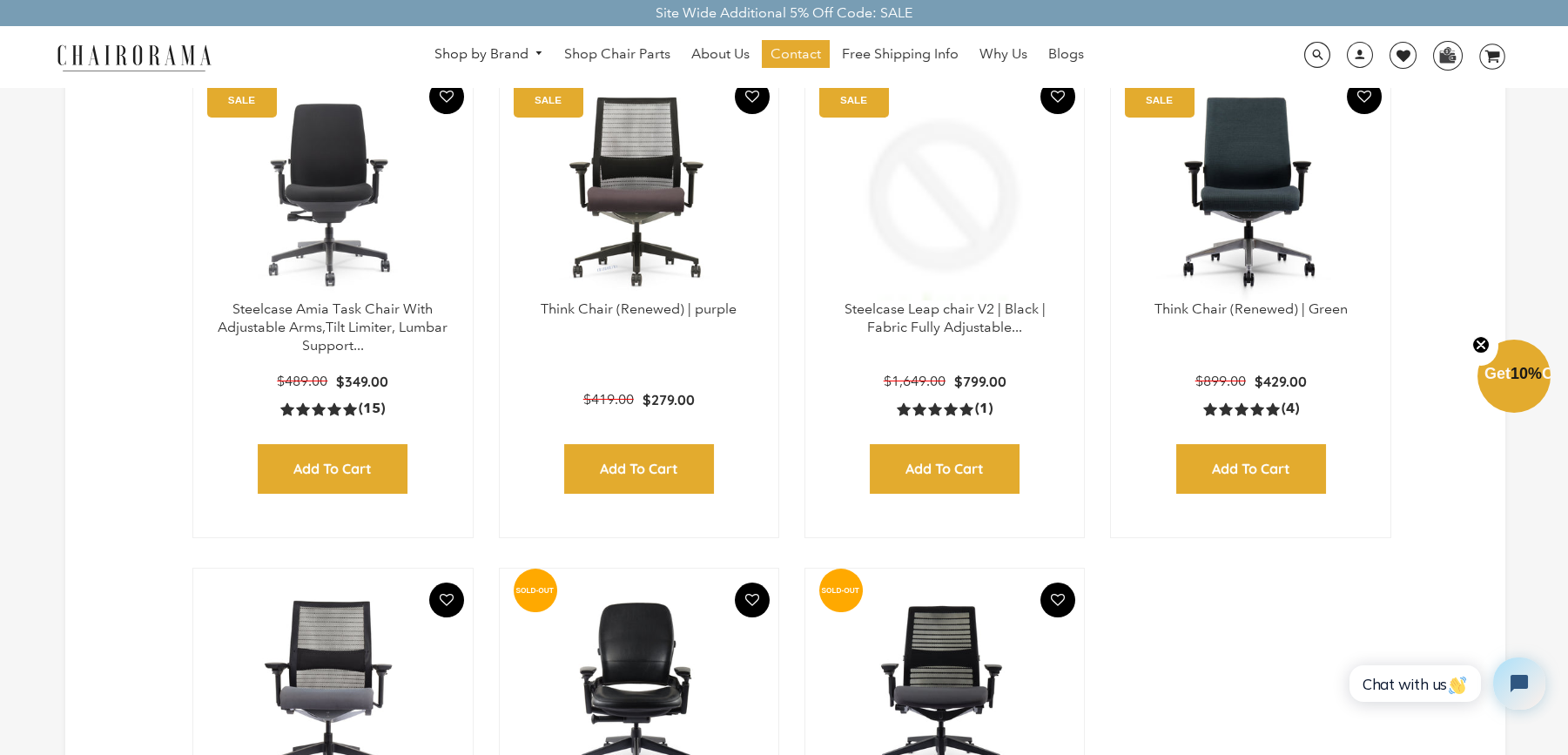
click at [942, 316] on p "Steelcase Leap chair V2 | Black | Fabric Fully Adjustable..." at bounding box center [944, 319] width 244 height 37
click at [959, 307] on link "Steelcase Leap chair V2 | Black | Fabric Fully Adjustable..." at bounding box center [945, 318] width 201 height 35
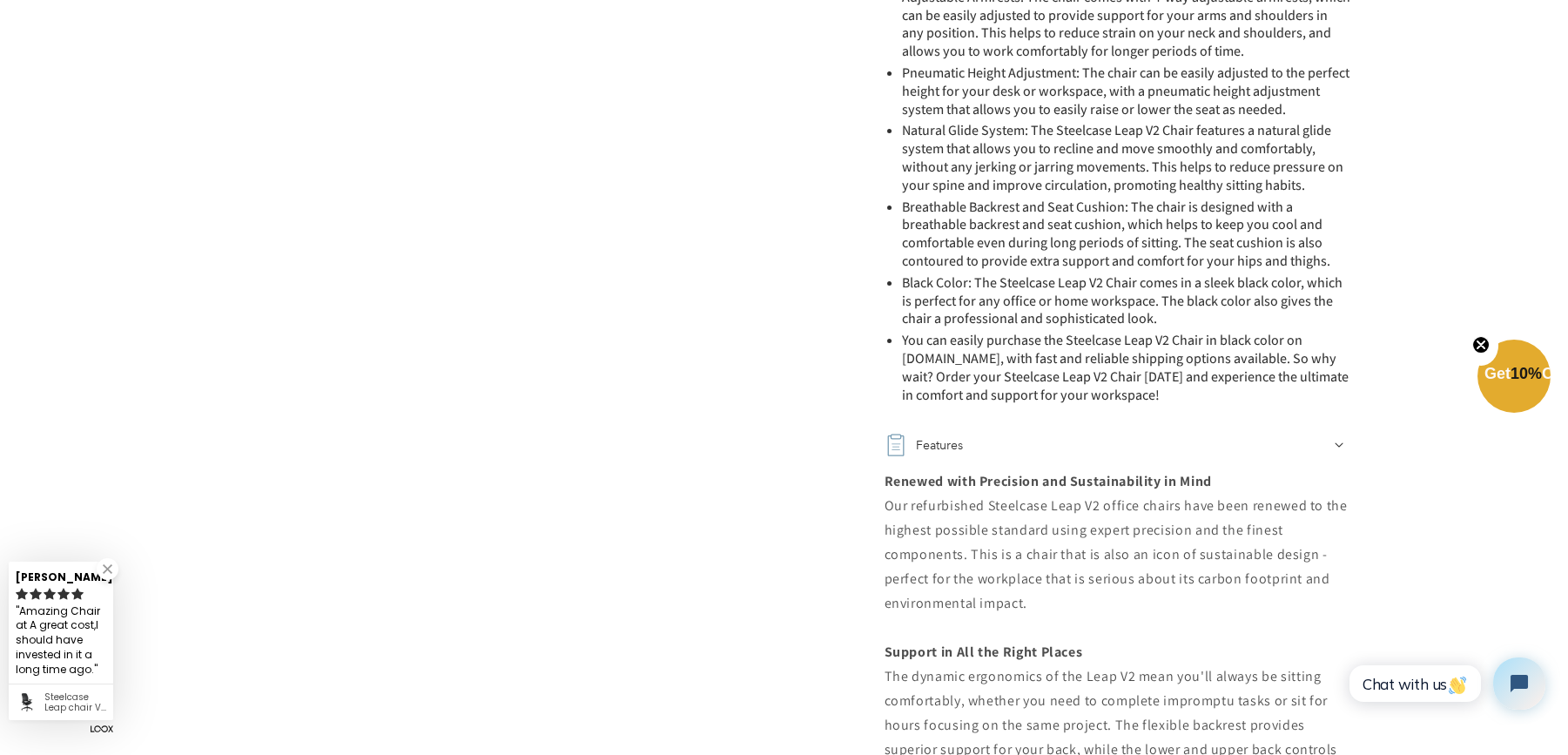
scroll to position [1742, 0]
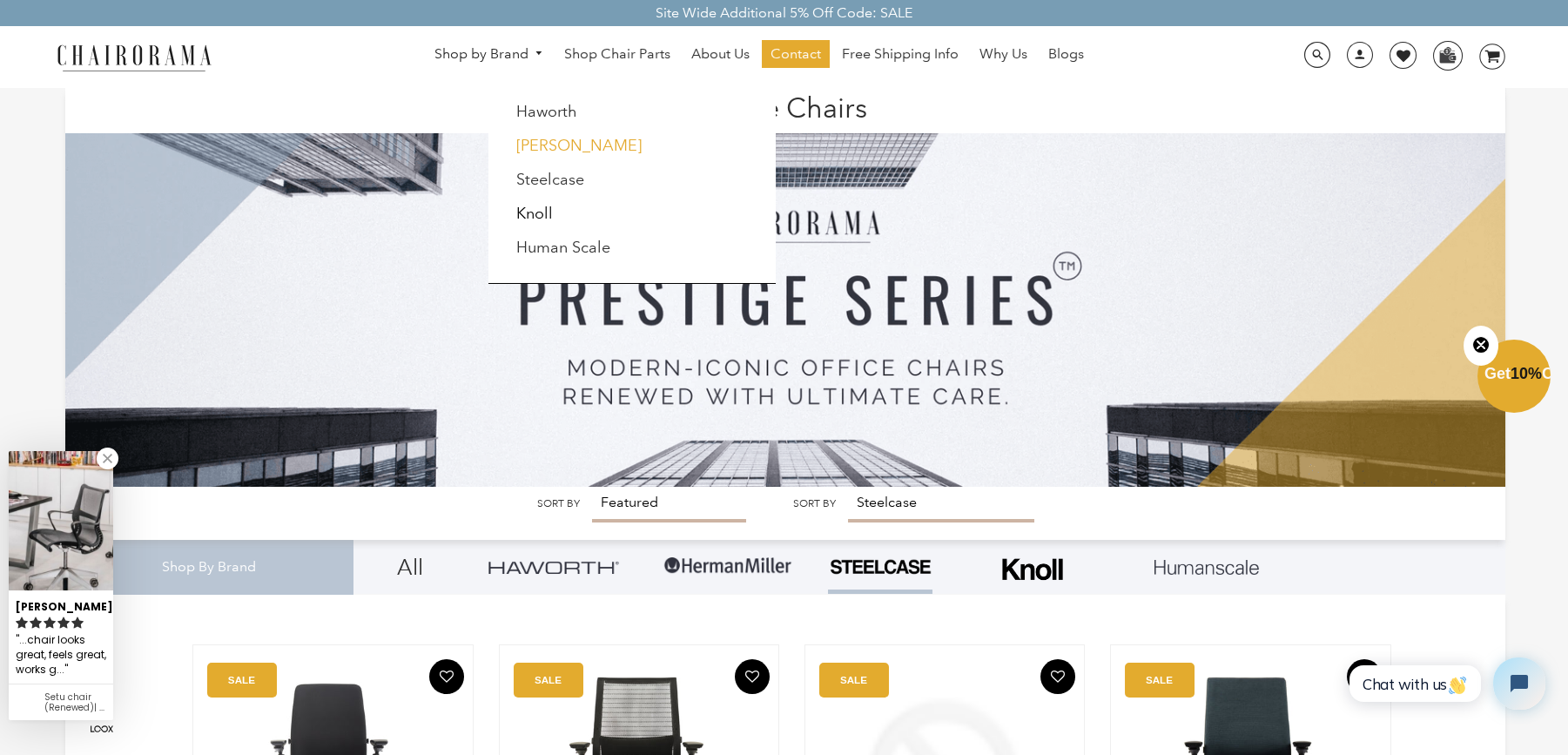
click at [516, 139] on link "[PERSON_NAME]" at bounding box center [578, 145] width 125 height 19
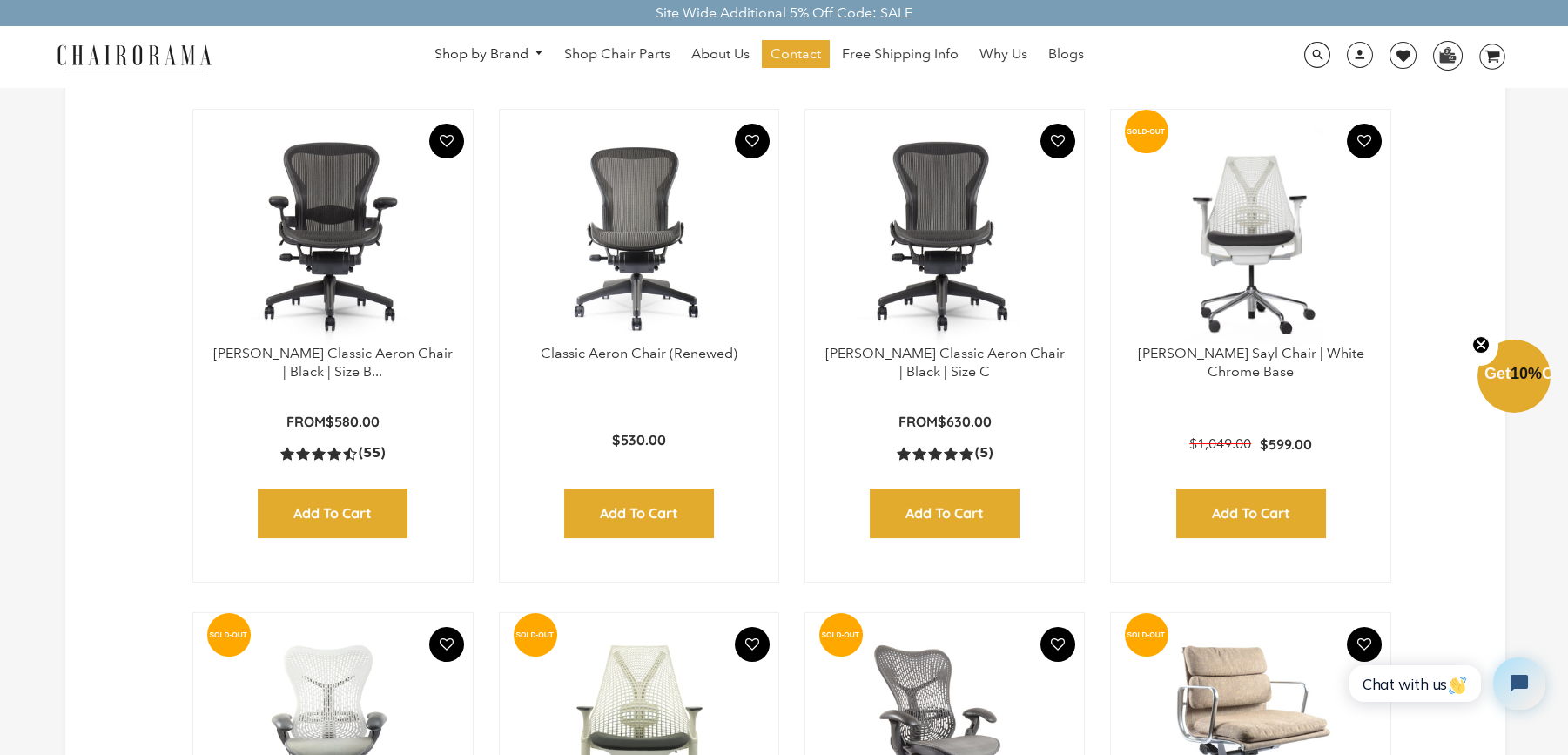
scroll to position [1016, 0]
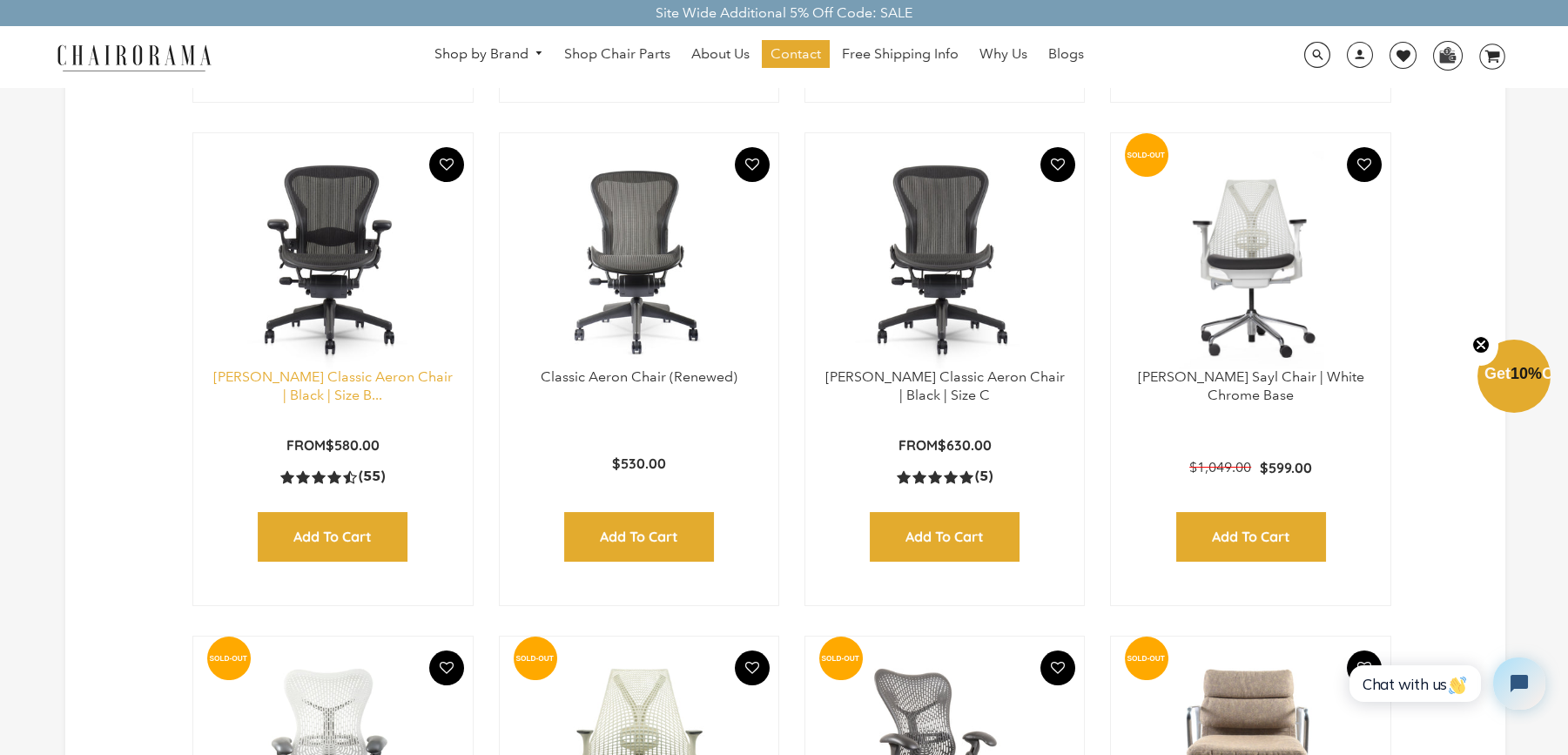
click at [370, 379] on link "[PERSON_NAME] Classic Aeron Chair | Black | Size B..." at bounding box center [333, 386] width 240 height 35
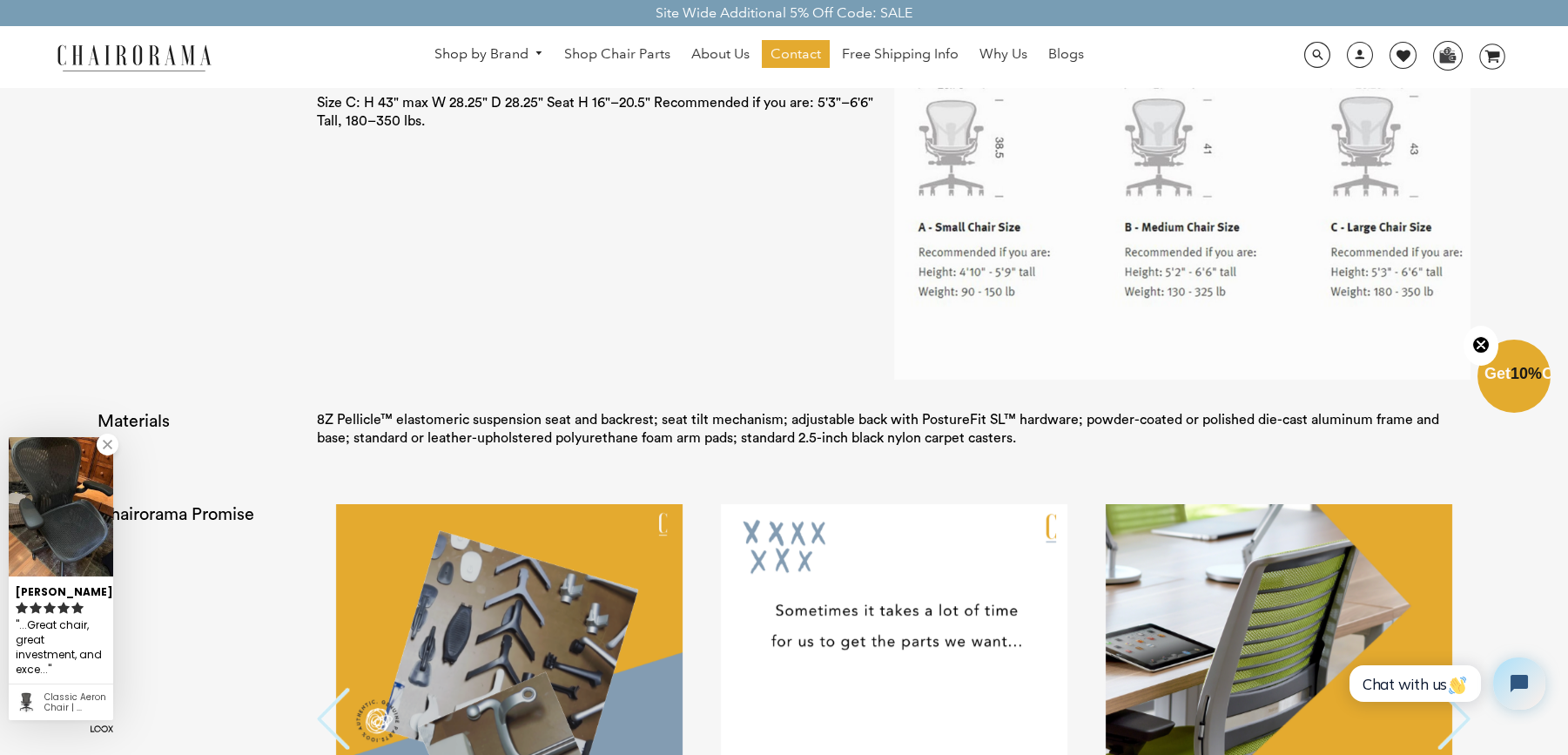
scroll to position [3615, 0]
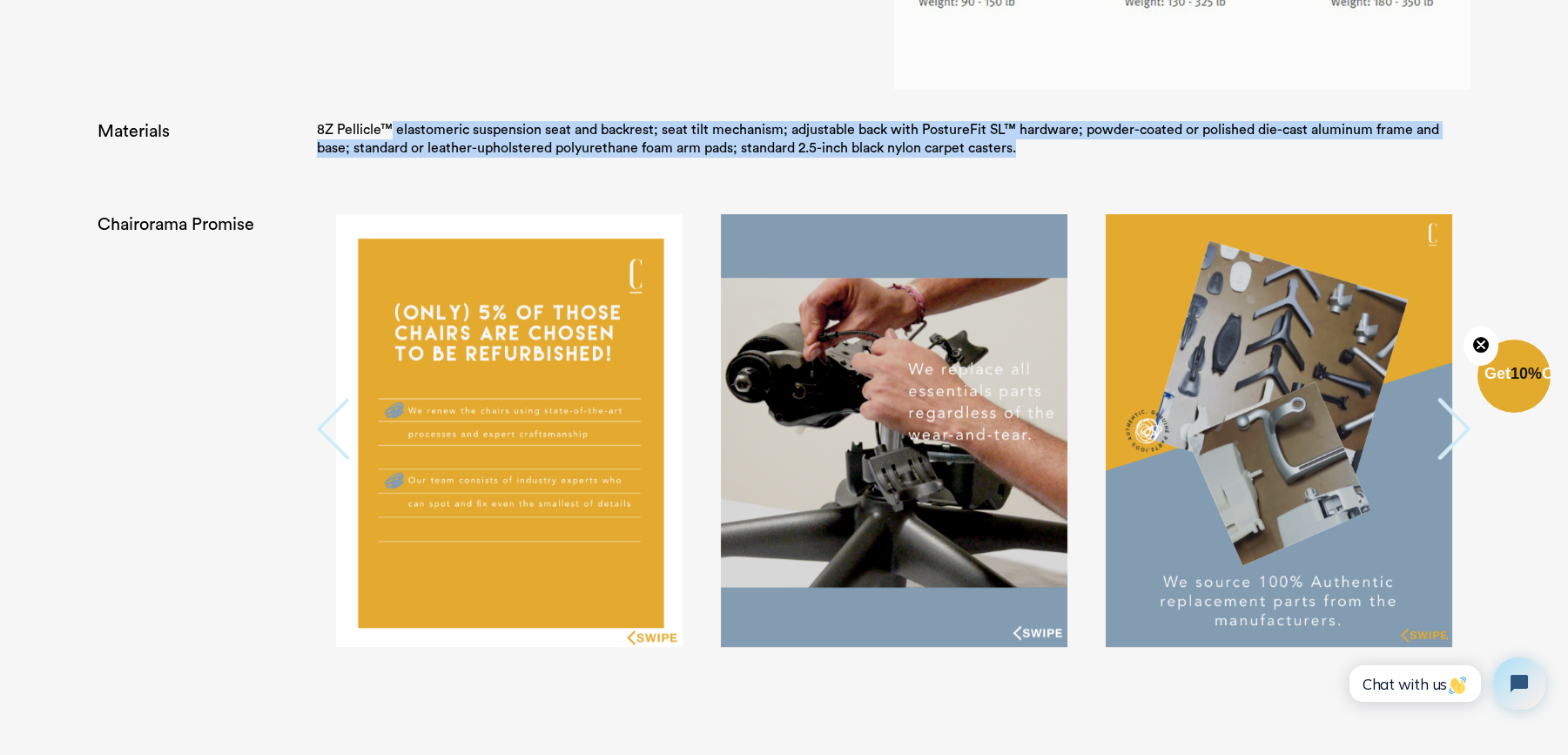
drag, startPoint x: 387, startPoint y: 125, endPoint x: 1045, endPoint y: 150, distance: 658.5
click at [1045, 150] on p "8Z Pellicle™ elastomeric suspension seat and backrest; seat tilt mechanism; adj…" at bounding box center [893, 140] width 1154 height 37
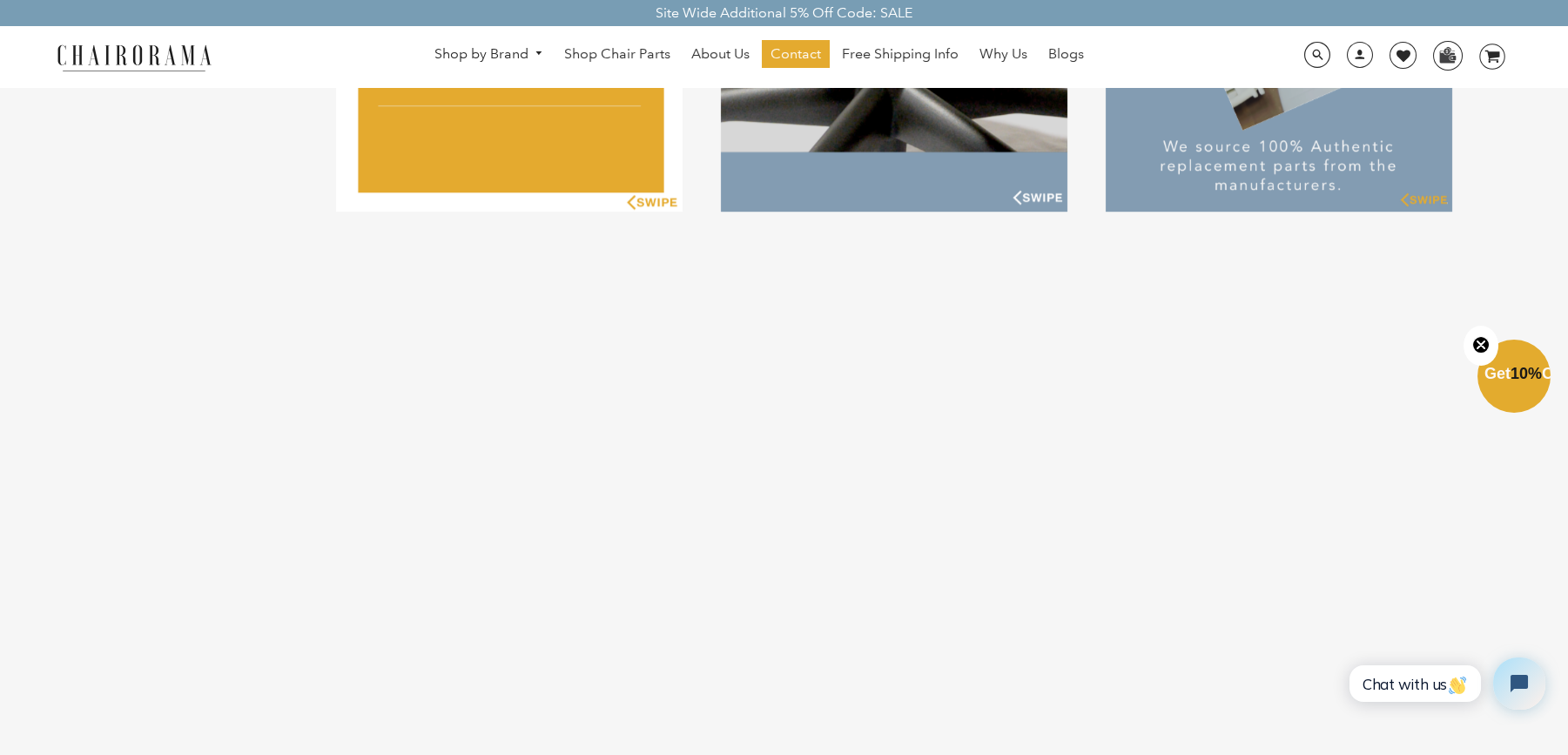
scroll to position [3761, 0]
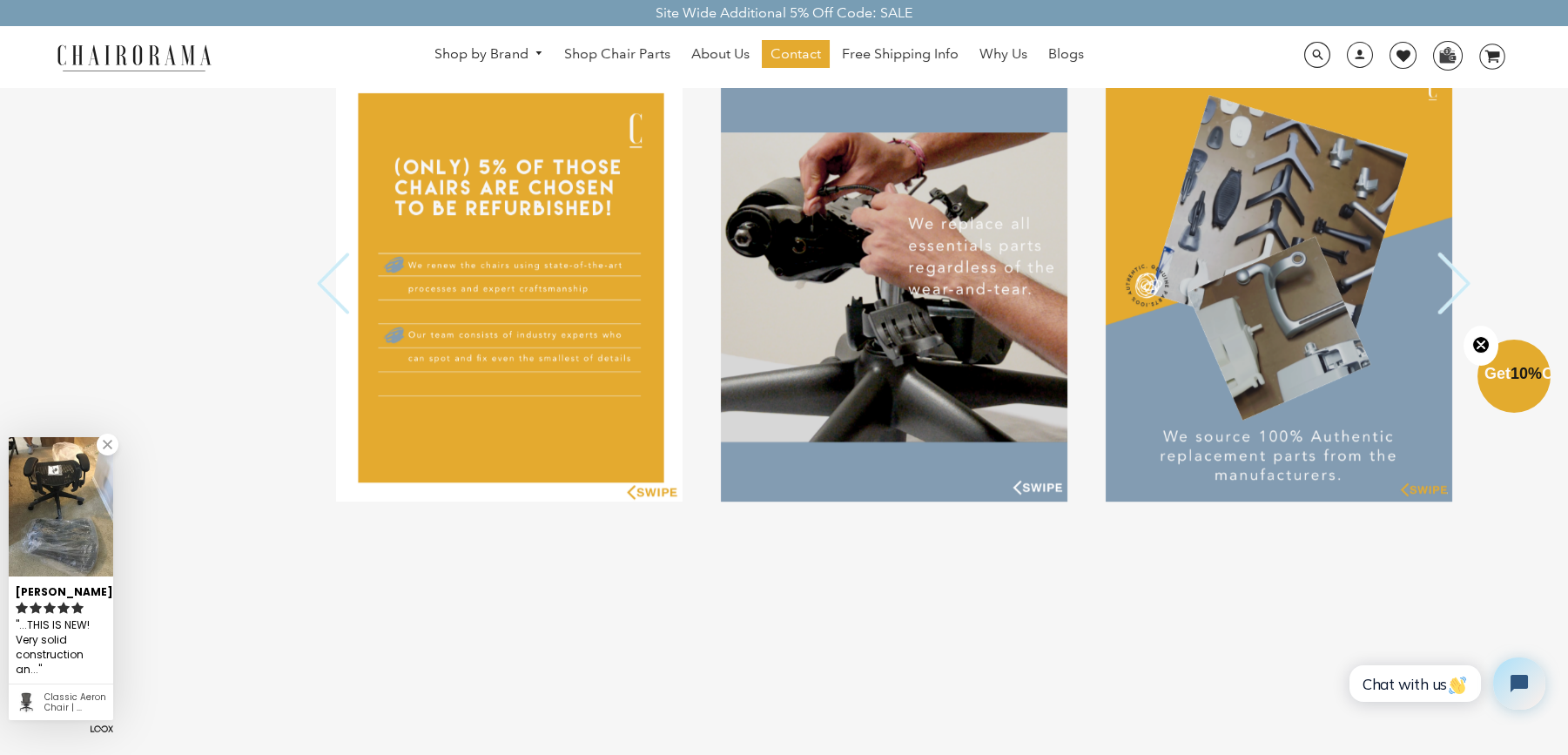
click at [1456, 287] on button "Next" at bounding box center [1453, 285] width 35 height 65
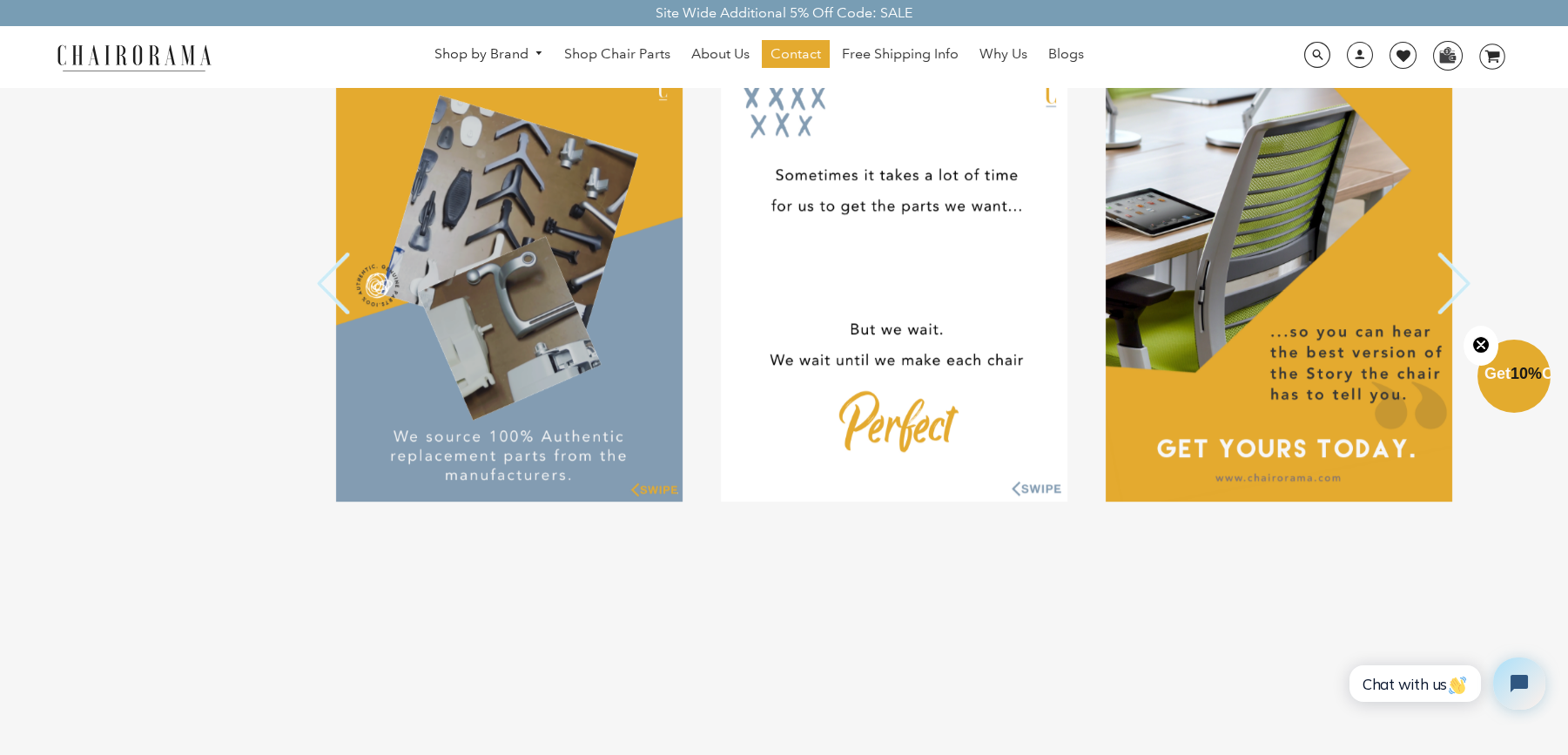
scroll to position [3615, 0]
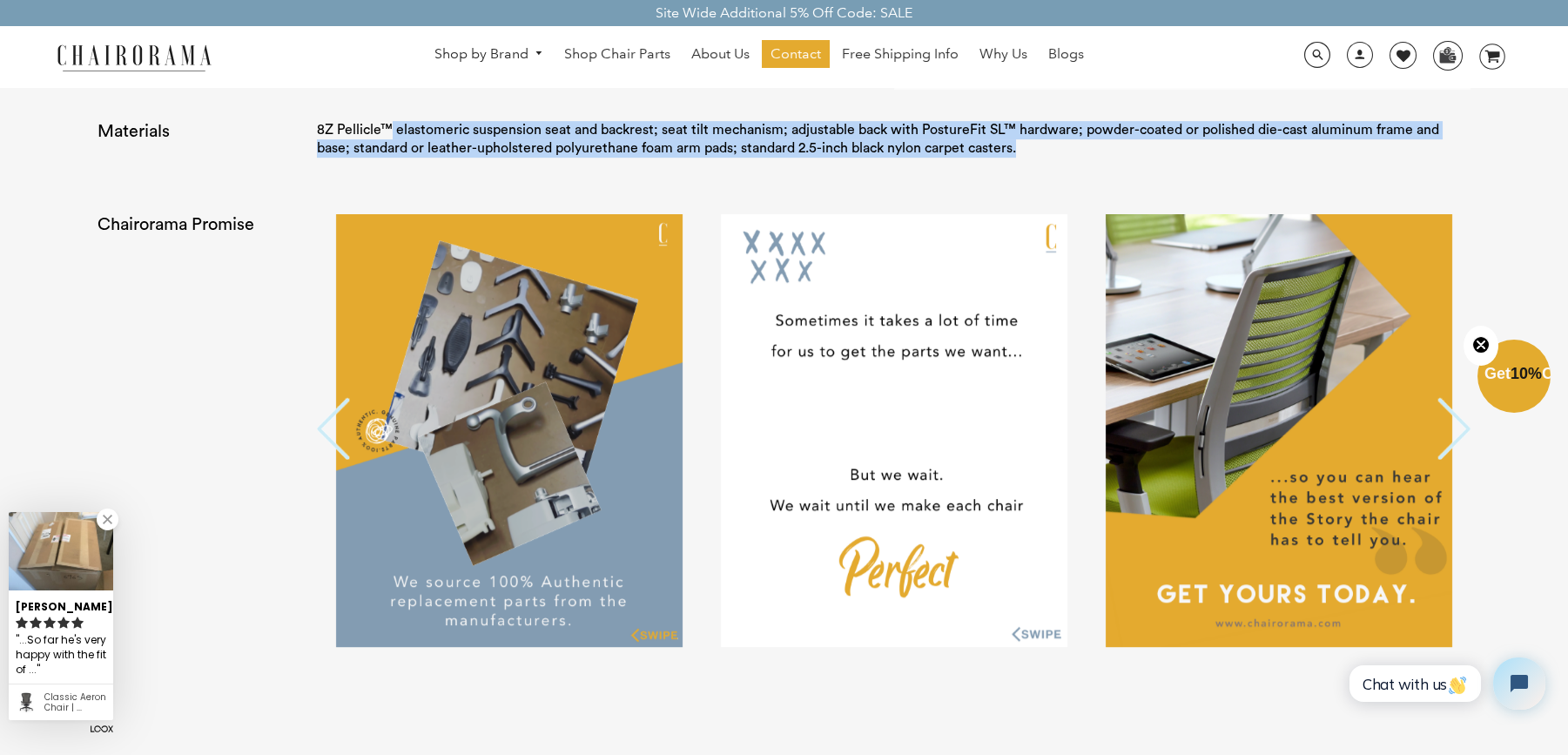
click at [1458, 415] on button "Next" at bounding box center [1453, 430] width 35 height 65
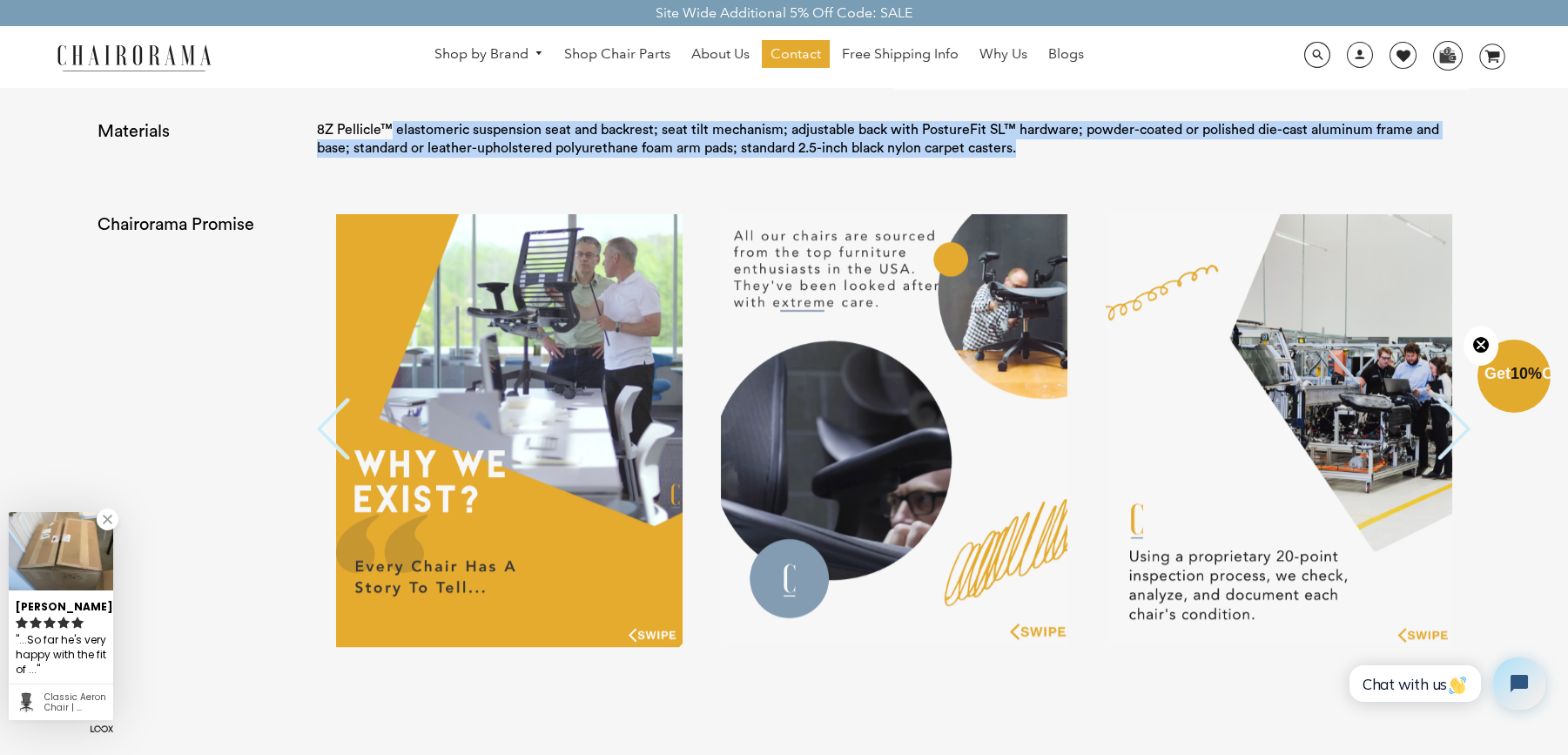
click at [1458, 415] on button "Next" at bounding box center [1453, 430] width 35 height 65
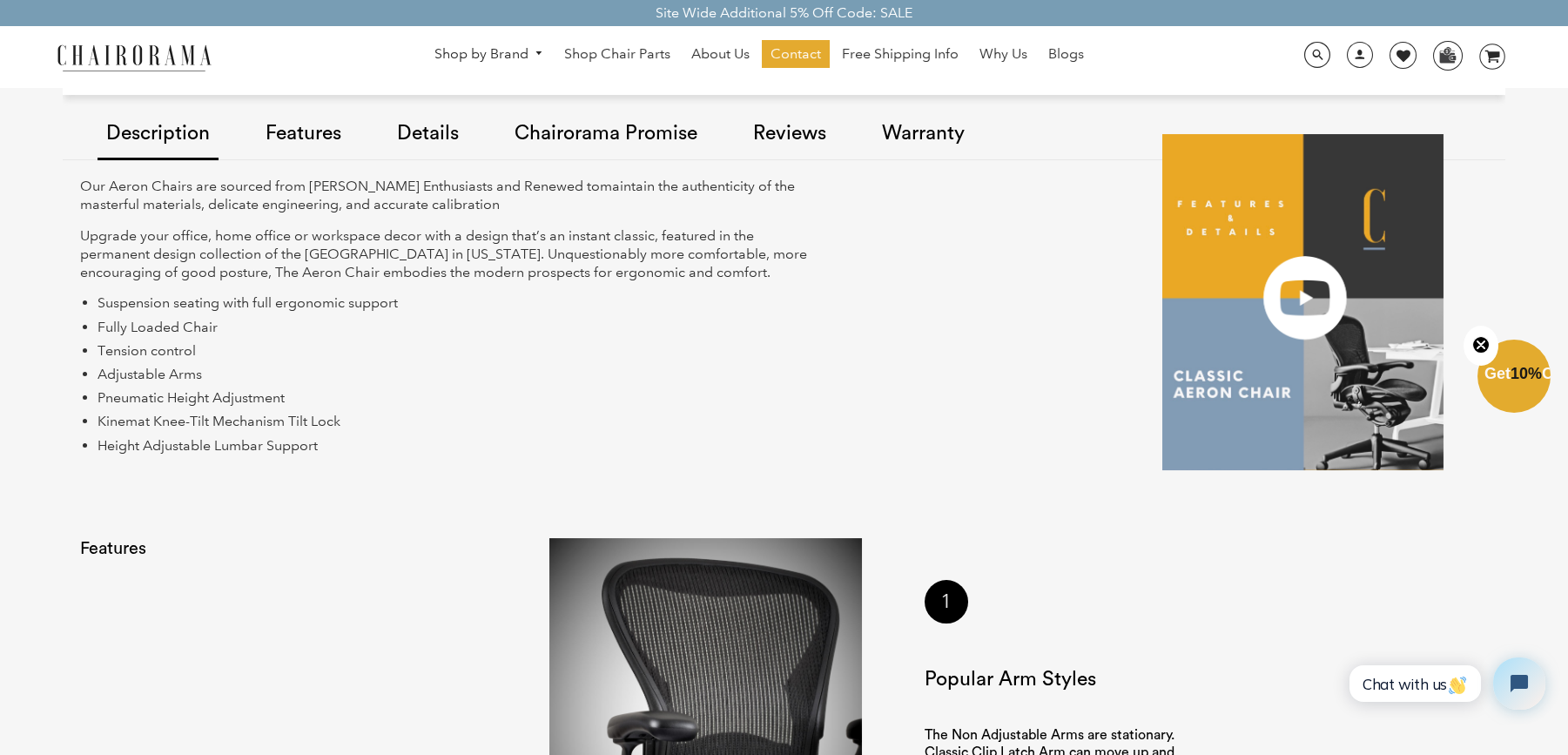
scroll to position [1147, 0]
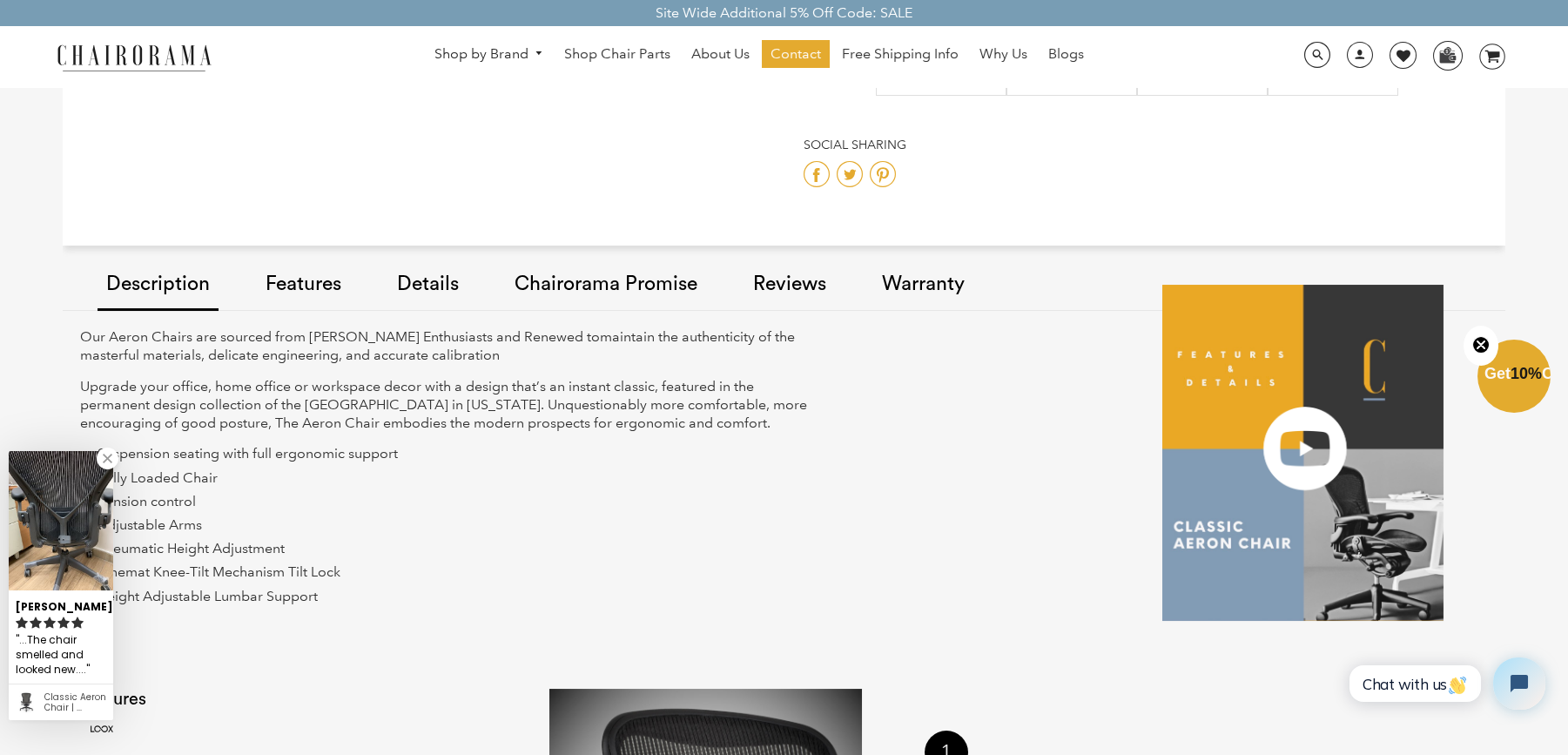
click at [116, 462] on link at bounding box center [107, 458] width 22 height 22
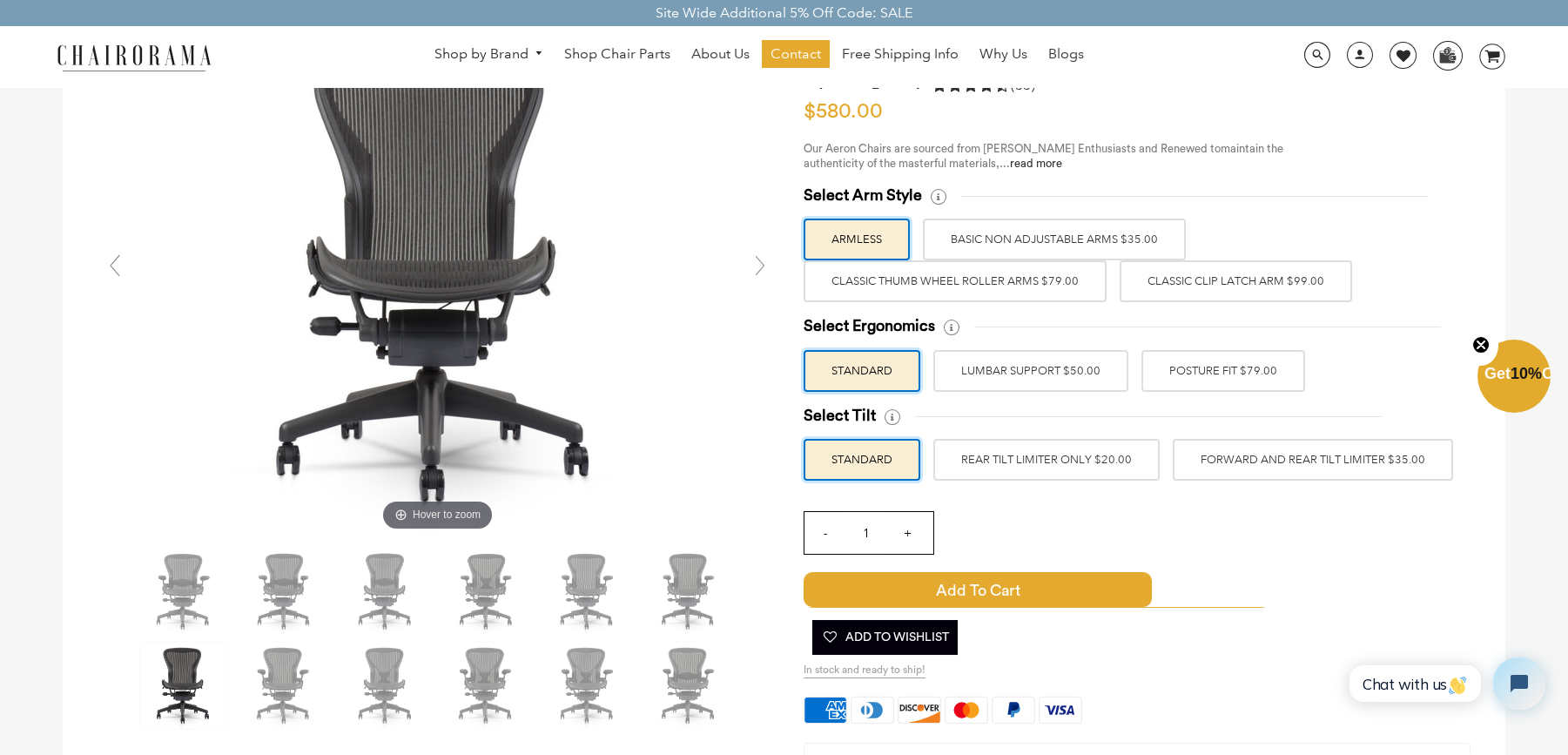
scroll to position [144, 0]
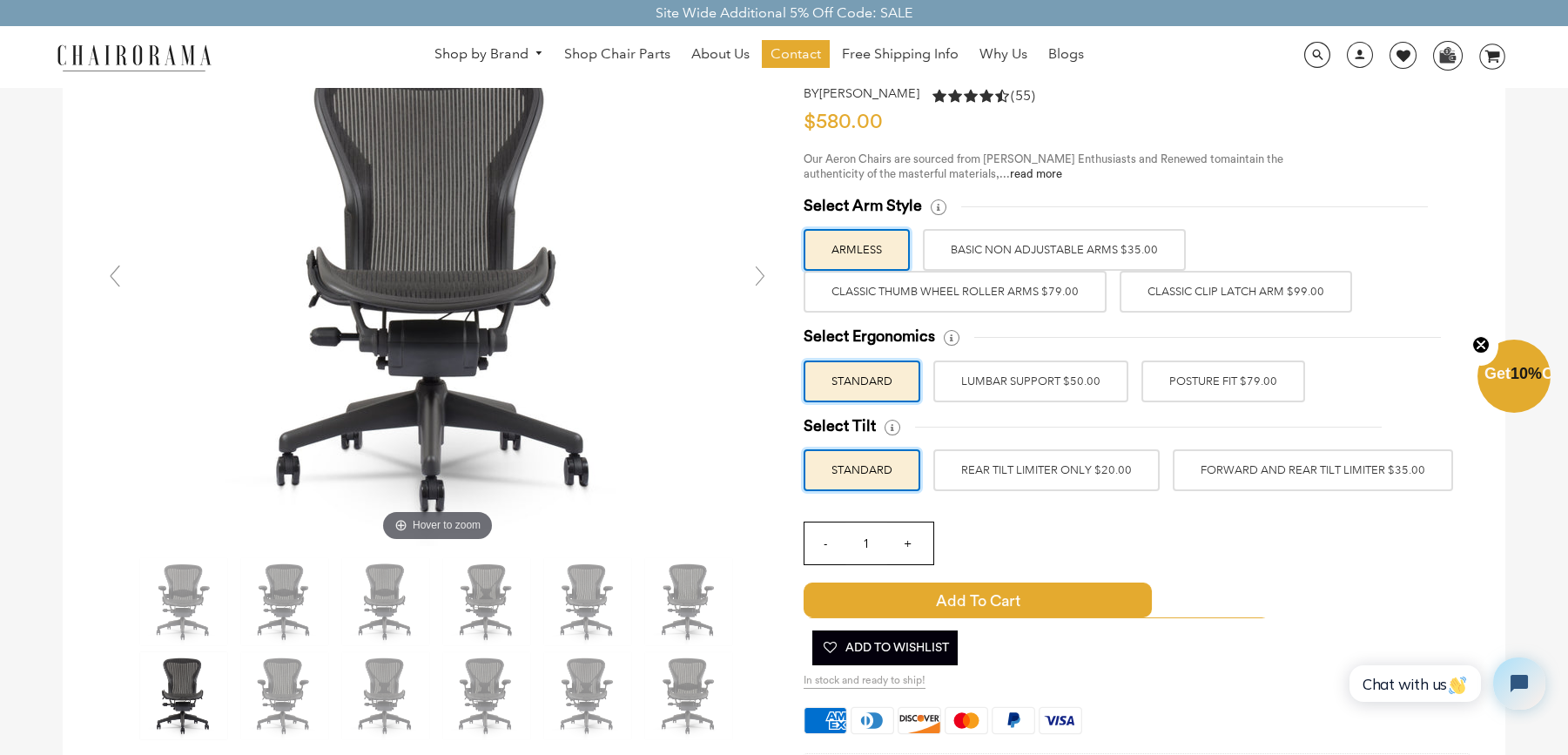
click at [1242, 377] on label "POSTURE FIT $79.00" at bounding box center [1223, 381] width 164 height 41
click at [0, 0] on input "POSTURE FIT $79.00" at bounding box center [0, 0] width 0 height 0
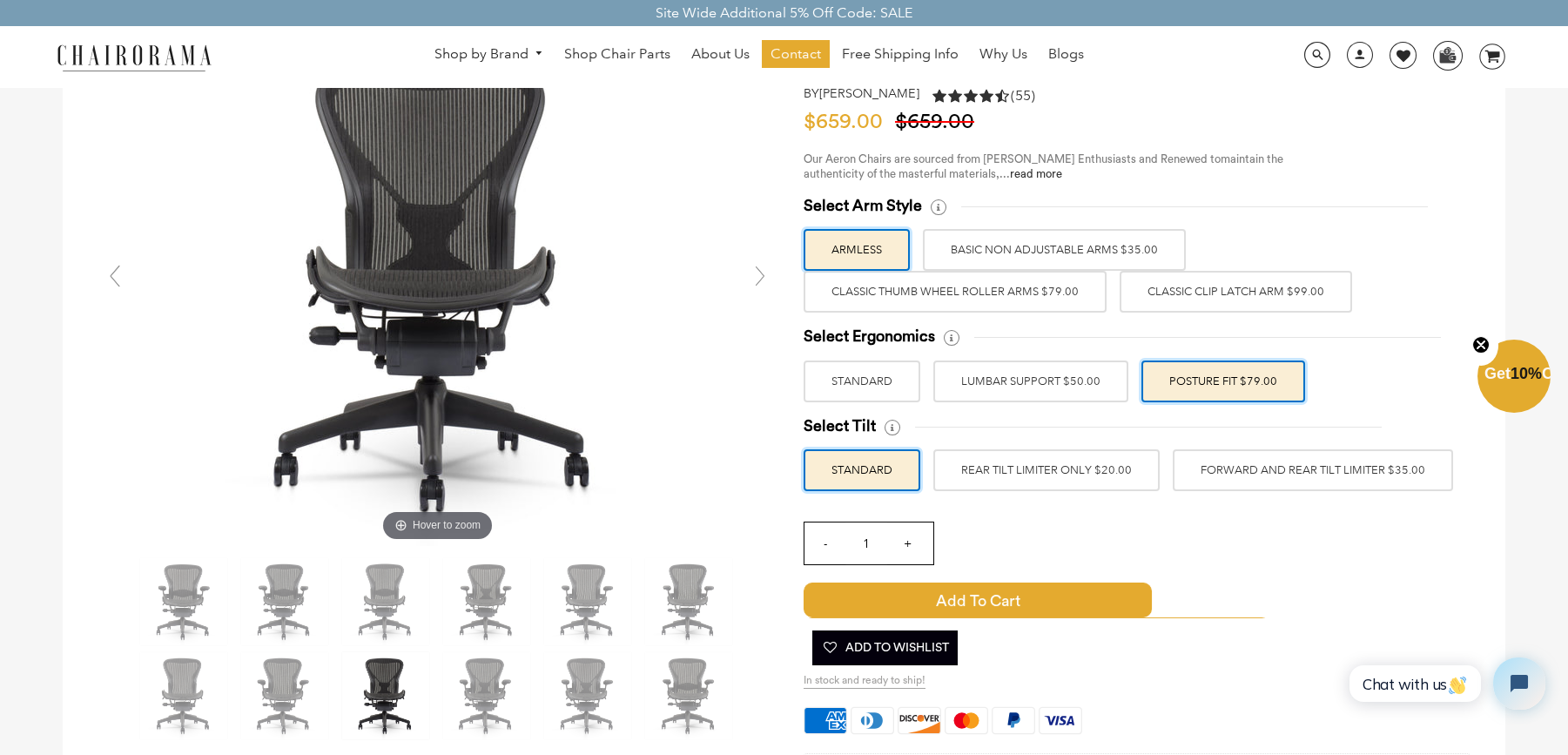
click at [1221, 294] on label "Classic Clip Latch Arm $99.00" at bounding box center [1236, 291] width 233 height 41
click at [0, 0] on input "Classic Clip Latch Arm $99.00" at bounding box center [0, 0] width 0 height 0
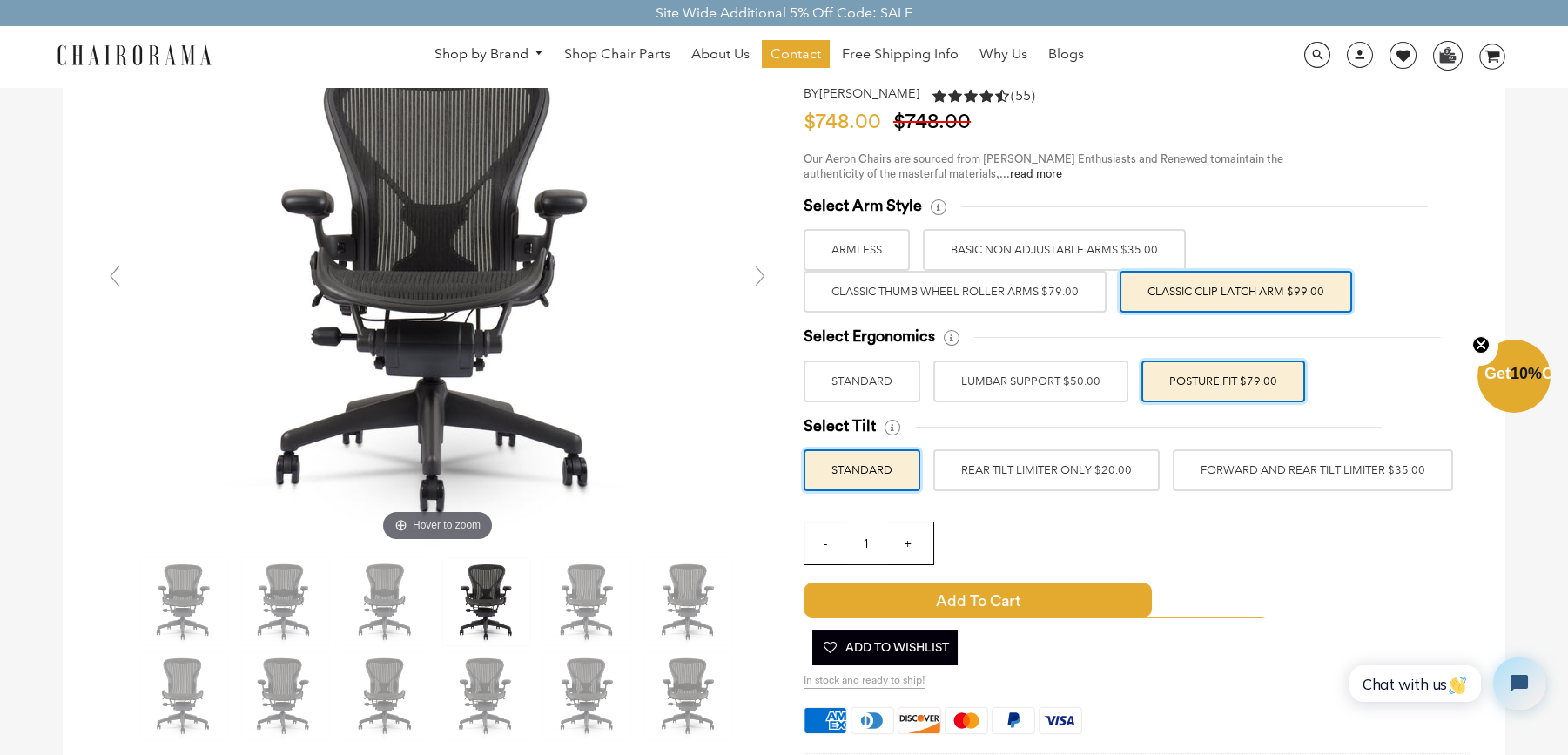
click at [1052, 296] on label "Classic Thumb Wheel Roller Arms $79.00" at bounding box center [955, 291] width 303 height 41
click at [0, 0] on input "Classic Thumb Wheel Roller Arms $79.00" at bounding box center [0, 0] width 0 height 0
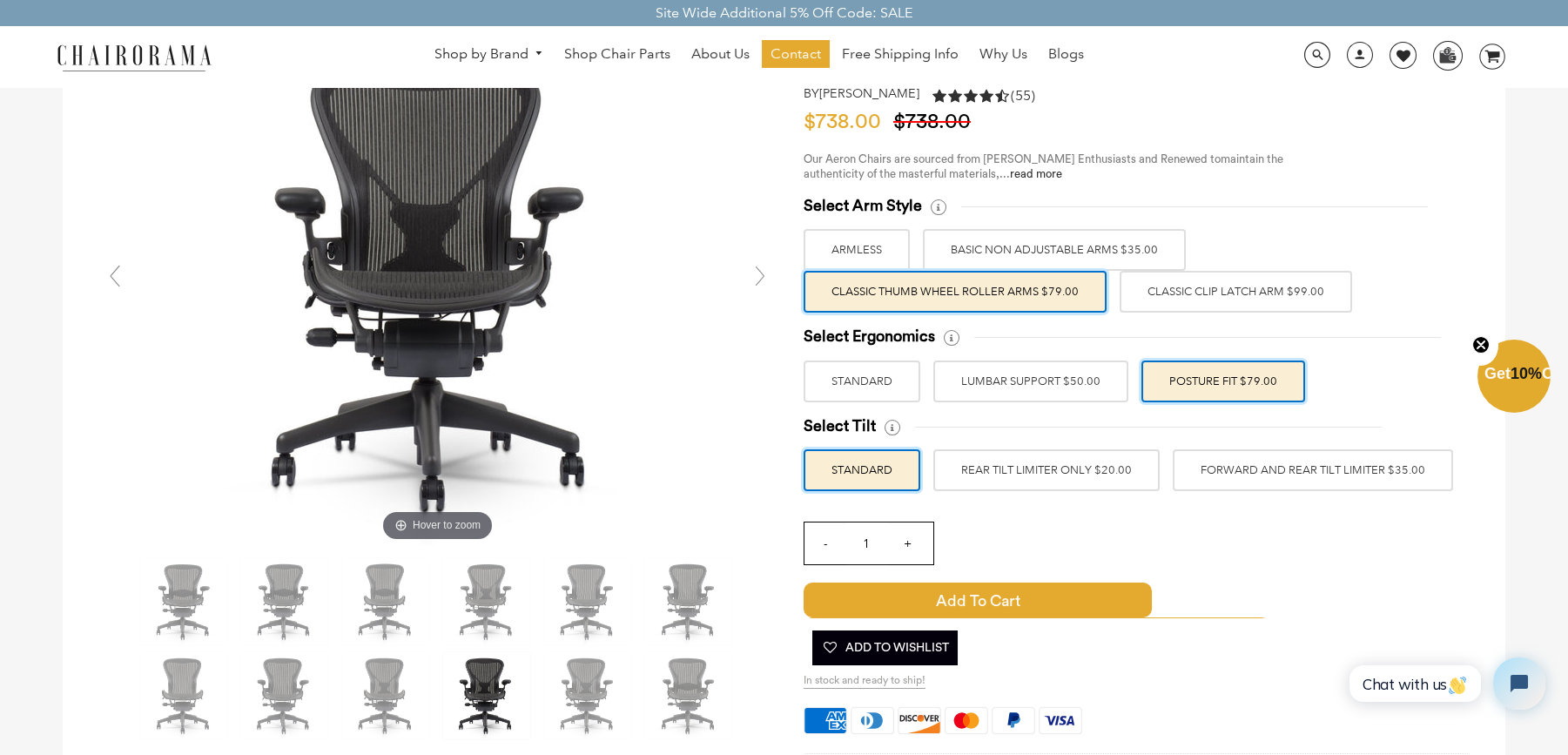
click at [1205, 295] on label "Classic Clip Latch Arm $99.00" at bounding box center [1236, 291] width 233 height 41
click at [0, 0] on input "Classic Clip Latch Arm $99.00" at bounding box center [0, 0] width 0 height 0
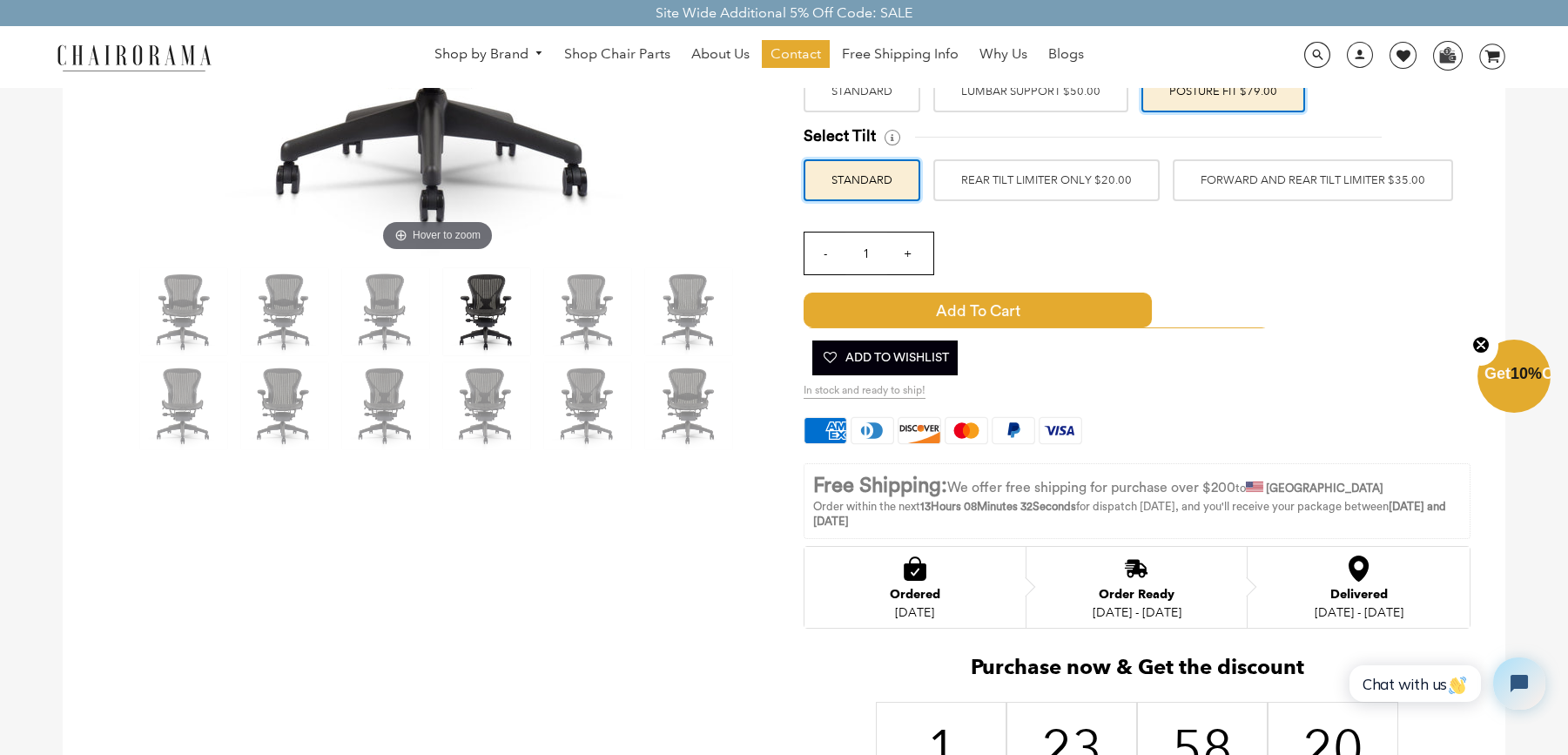
scroll to position [0, 0]
